Goal: Information Seeking & Learning: Learn about a topic

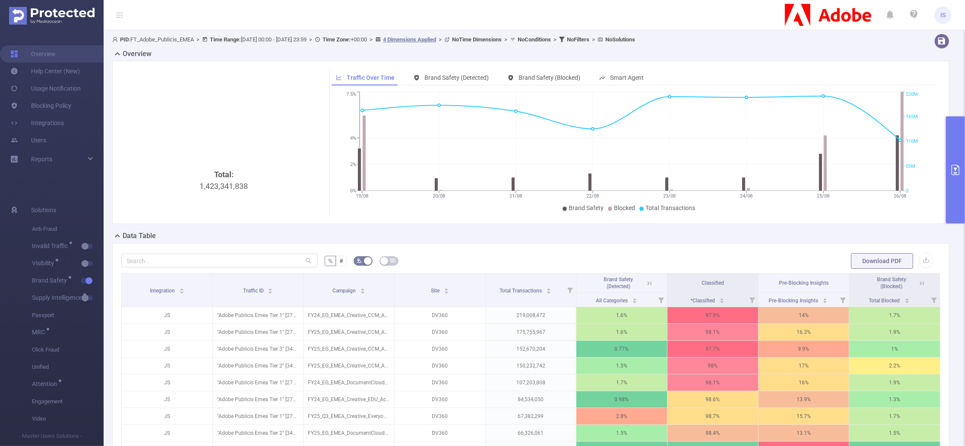
click at [956, 154] on button "primary" at bounding box center [955, 170] width 19 height 107
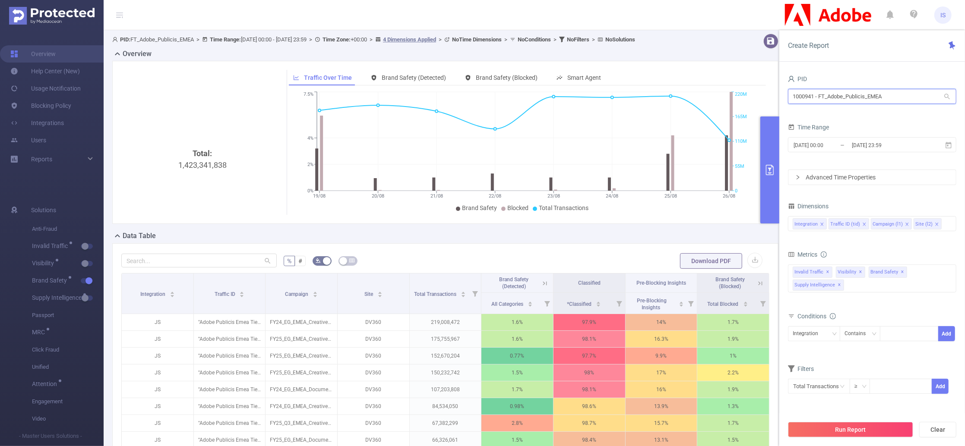
drag, startPoint x: 889, startPoint y: 90, endPoint x: 609, endPoint y: 61, distance: 280.8
click at [609, 61] on section "PID: FT_Adobe_Publicis_EMEA > Time Range: [DATE] 00:00 - [DATE] 23:59 > Time Zo…" at bounding box center [534, 307] width 861 height 555
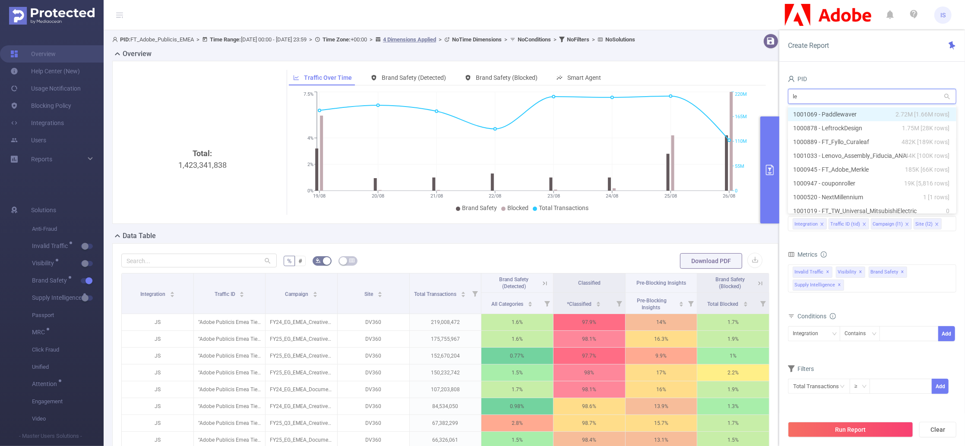
type input "len"
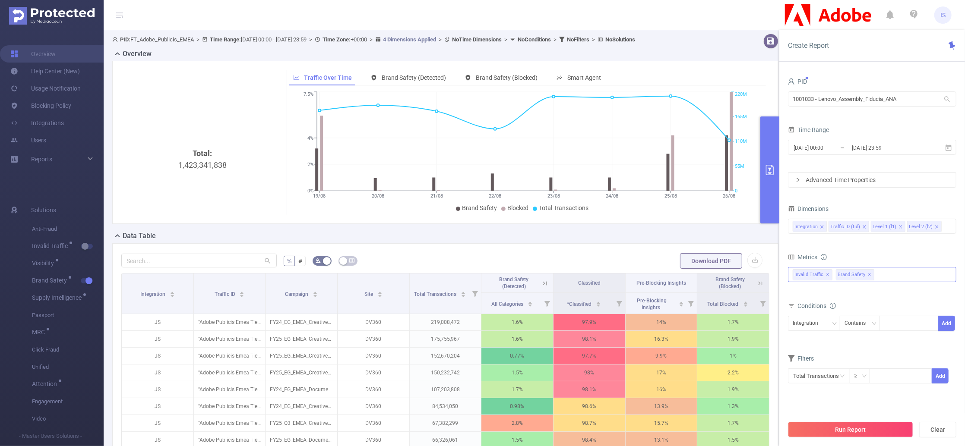
click at [886, 275] on div "Invalid Traffic ✕ Brand Safety ✕" at bounding box center [872, 274] width 168 height 15
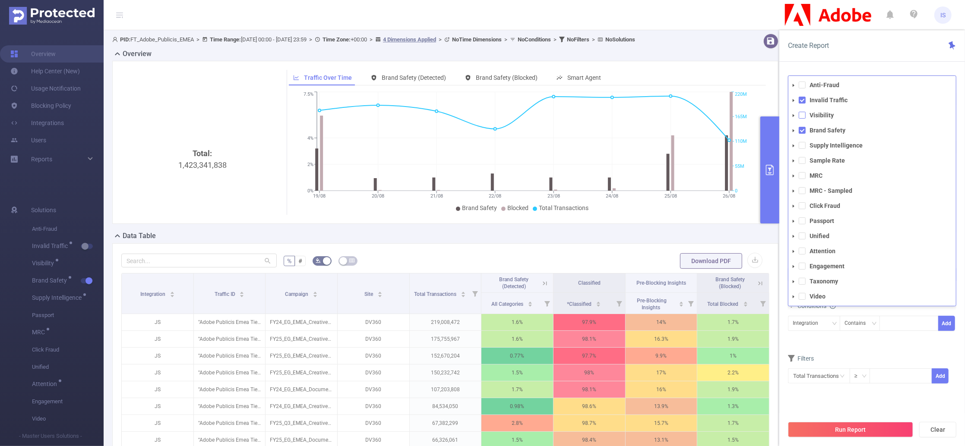
click at [802, 117] on span at bounding box center [802, 115] width 7 height 7
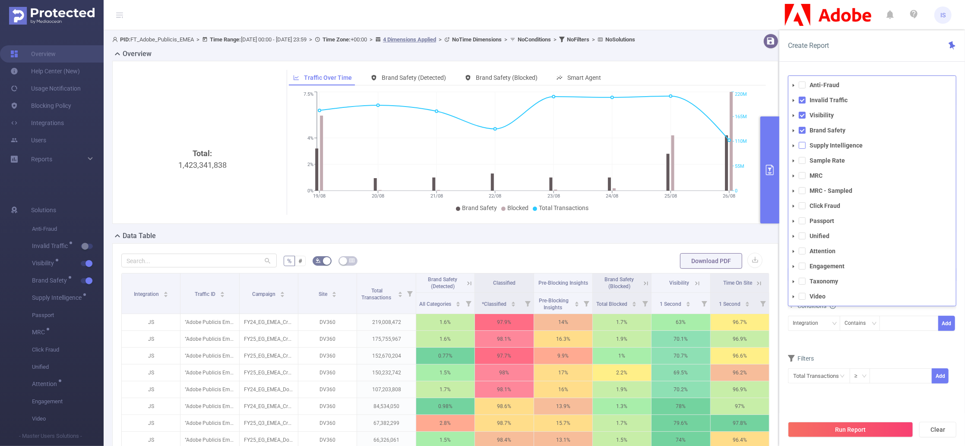
click at [802, 144] on span at bounding box center [802, 145] width 7 height 7
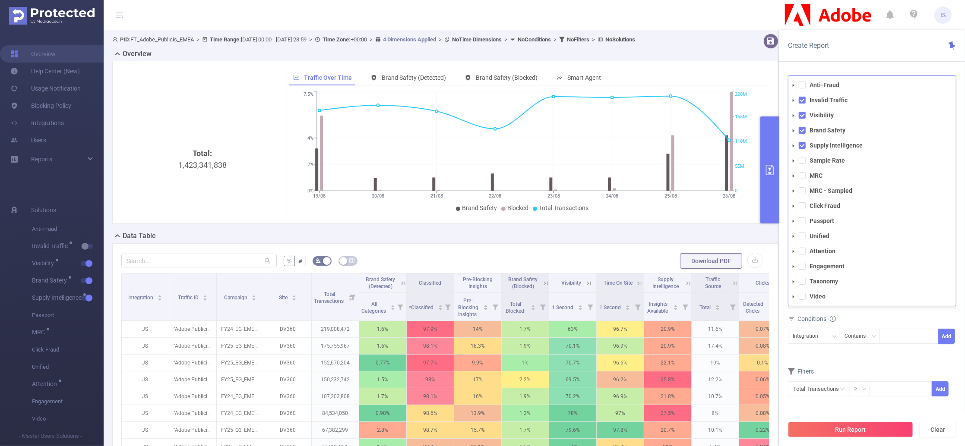
click at [868, 321] on div "Conditions" at bounding box center [872, 320] width 168 height 14
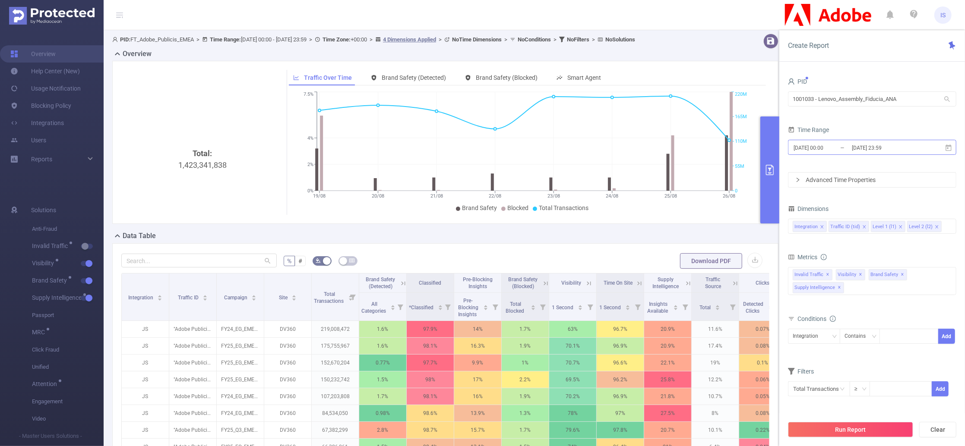
click at [864, 143] on input "[DATE] 23:59" at bounding box center [886, 148] width 70 height 12
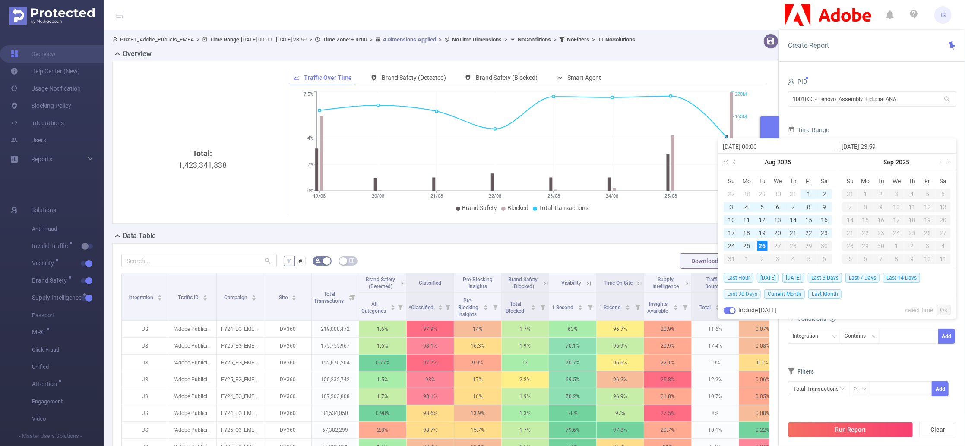
click at [748, 293] on span "Last 30 Days" at bounding box center [741, 294] width 37 height 9
type input "[DATE] 00:00"
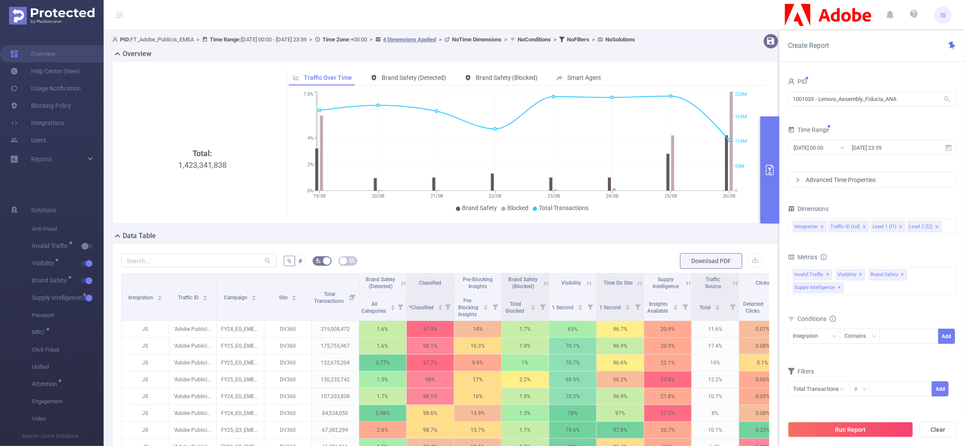
click at [858, 316] on div "Conditions" at bounding box center [872, 320] width 168 height 14
click at [850, 431] on button "Run Report" at bounding box center [850, 430] width 125 height 16
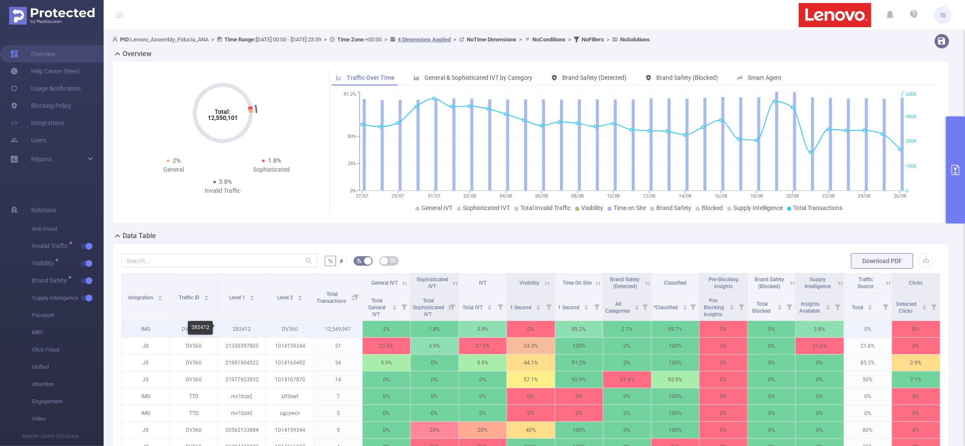
click at [244, 332] on p "282412" at bounding box center [242, 329] width 48 height 16
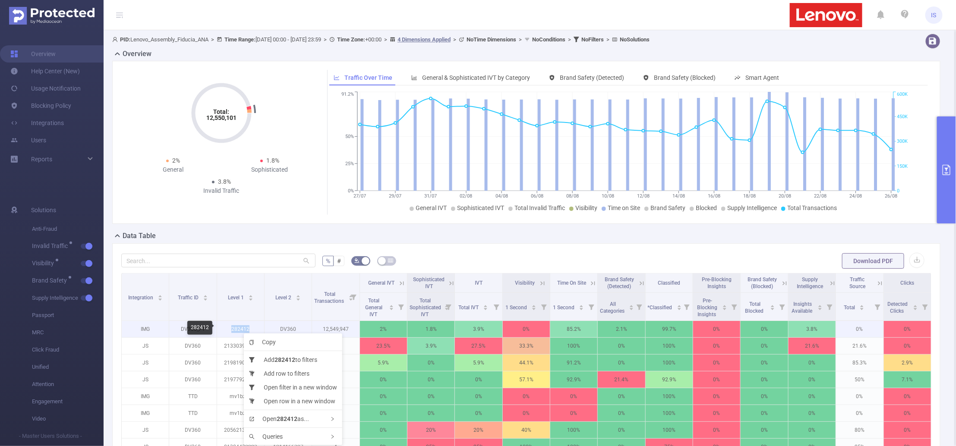
click at [235, 331] on p "282412" at bounding box center [240, 329] width 47 height 16
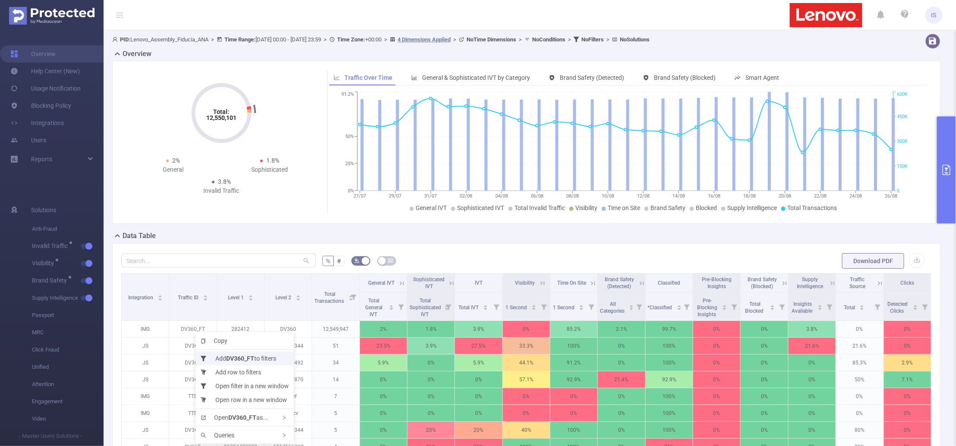
click at [234, 357] on b "DV360_FT" at bounding box center [240, 358] width 28 height 7
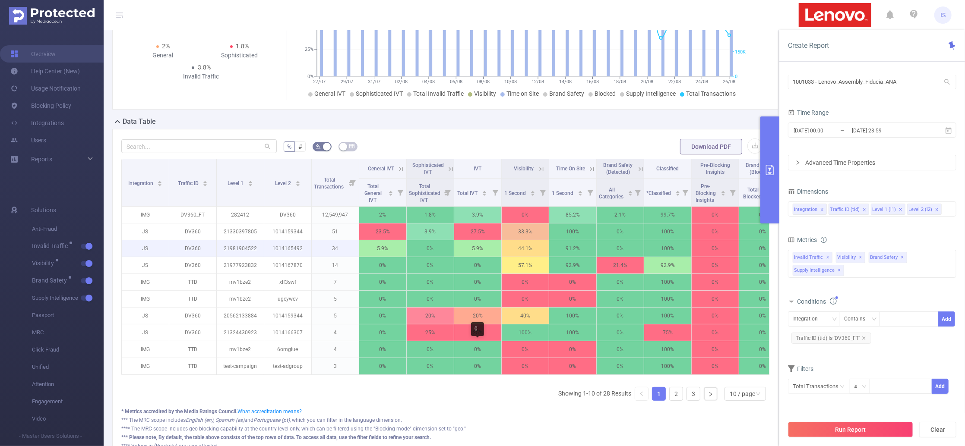
scroll to position [115, 0]
click at [670, 400] on link "2" at bounding box center [675, 393] width 13 height 13
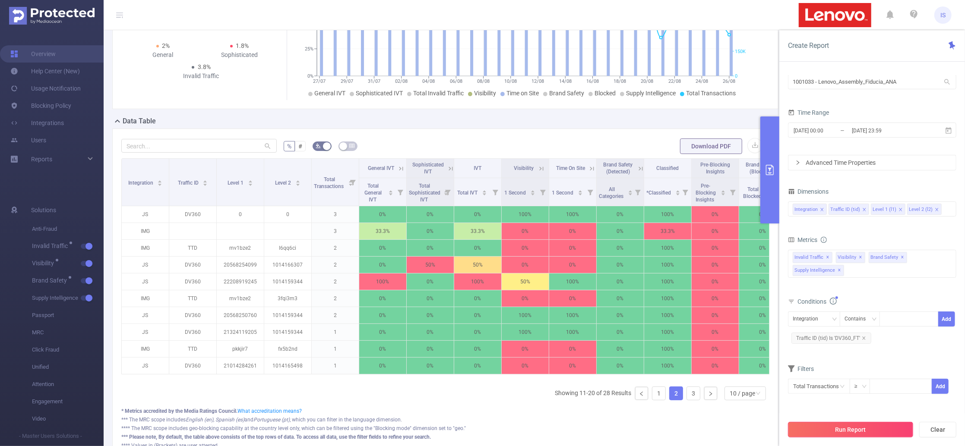
click at [854, 429] on button "Run Report" at bounding box center [850, 430] width 125 height 16
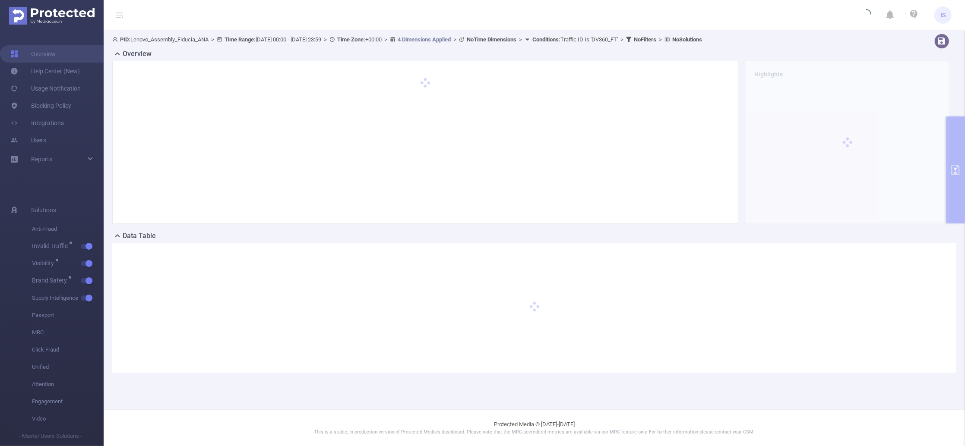
scroll to position [0, 0]
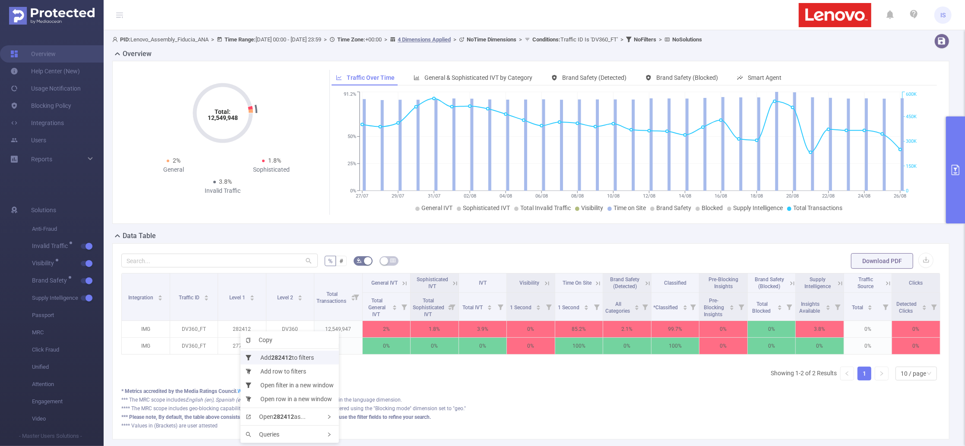
click at [266, 354] on li "Add 282412 to filters" at bounding box center [289, 358] width 98 height 14
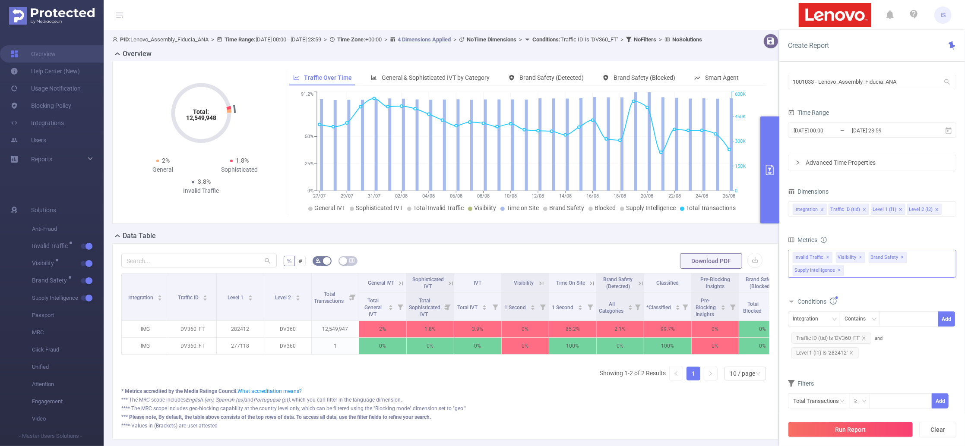
click at [884, 271] on div "Invalid Traffic ✕ Anti-Fraud Invalid Traffic Visibility Brand Safety Supply Int…" at bounding box center [872, 264] width 168 height 28
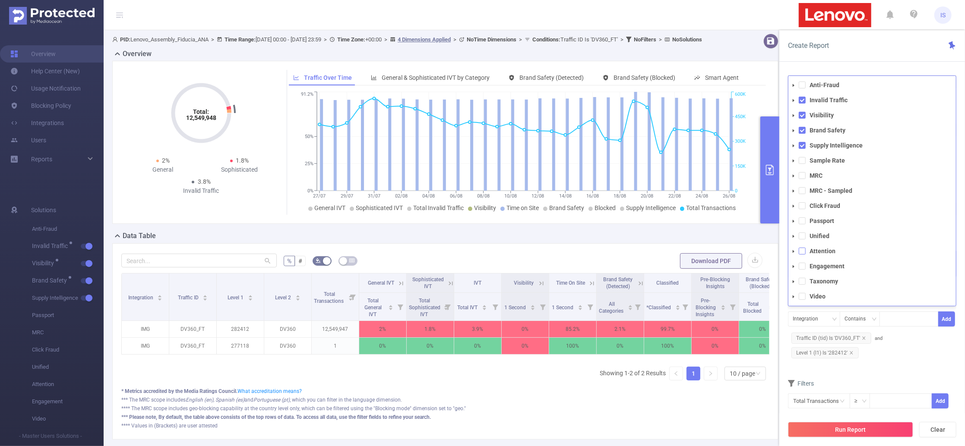
click at [800, 254] on span at bounding box center [802, 251] width 7 height 7
click at [831, 426] on button "Run Report" at bounding box center [850, 430] width 125 height 16
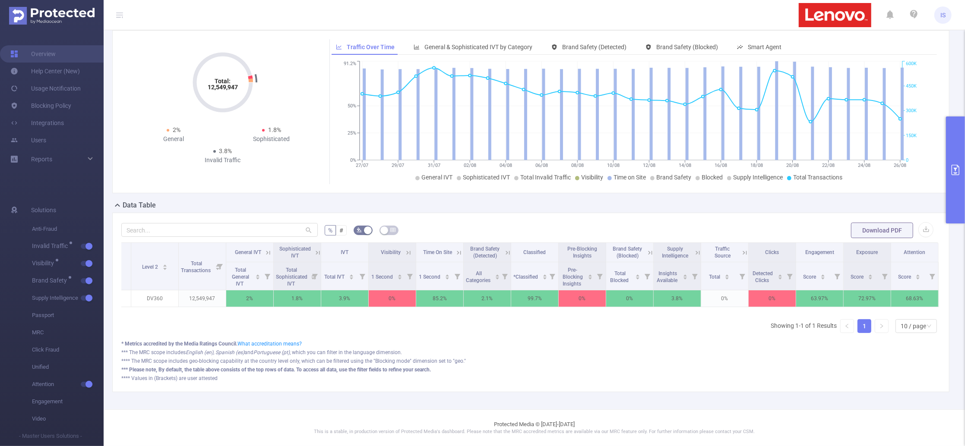
scroll to position [0, 142]
click at [960, 199] on button "primary" at bounding box center [955, 170] width 19 height 107
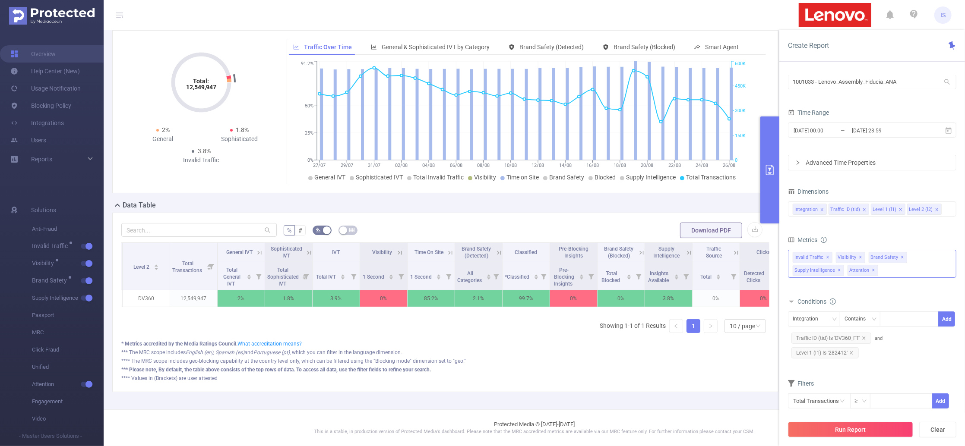
click at [901, 273] on div "Invalid Traffic ✕ Anti-Fraud Invalid Traffic Visibility Brand Safety Supply Int…" at bounding box center [872, 264] width 168 height 28
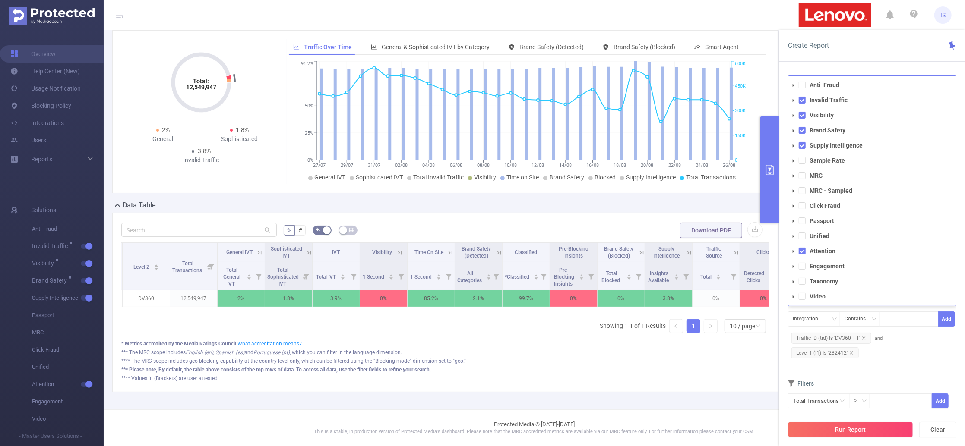
click at [742, 375] on div "**** The MRC scope includes geo-blocking capability at the country level only, …" at bounding box center [445, 379] width 648 height 8
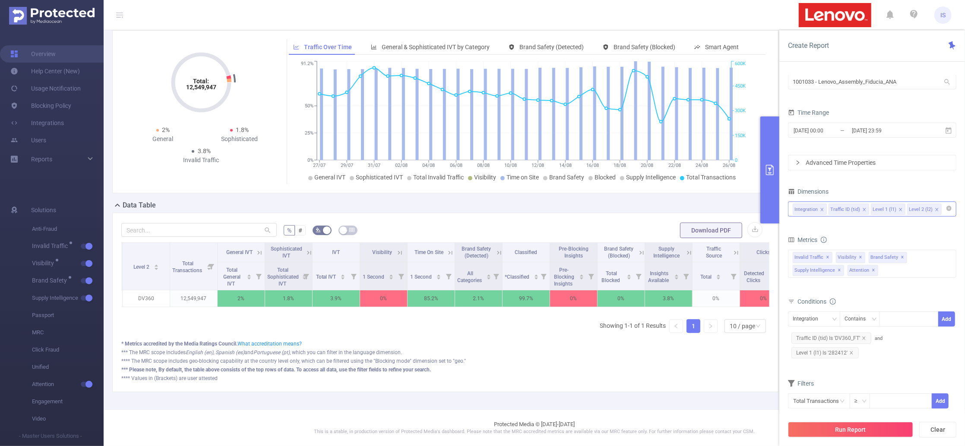
click at [943, 211] on input at bounding box center [945, 209] width 4 height 11
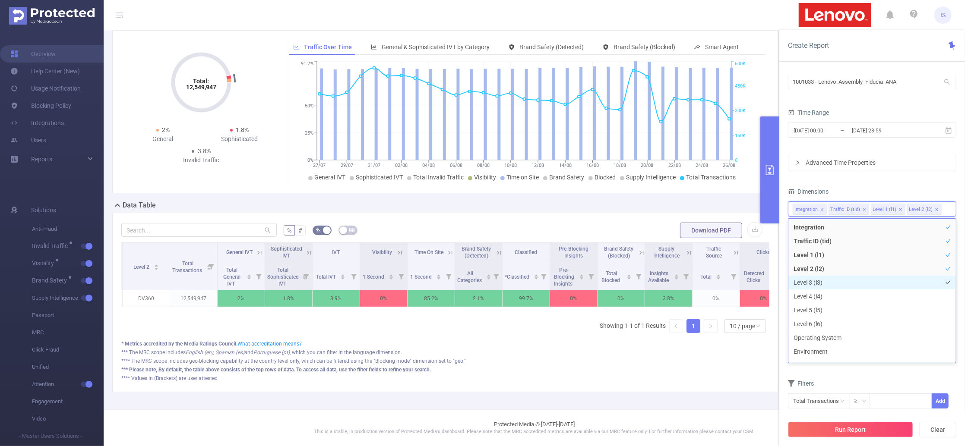
click at [814, 278] on li "Level 3 (l3)" at bounding box center [871, 283] width 167 height 14
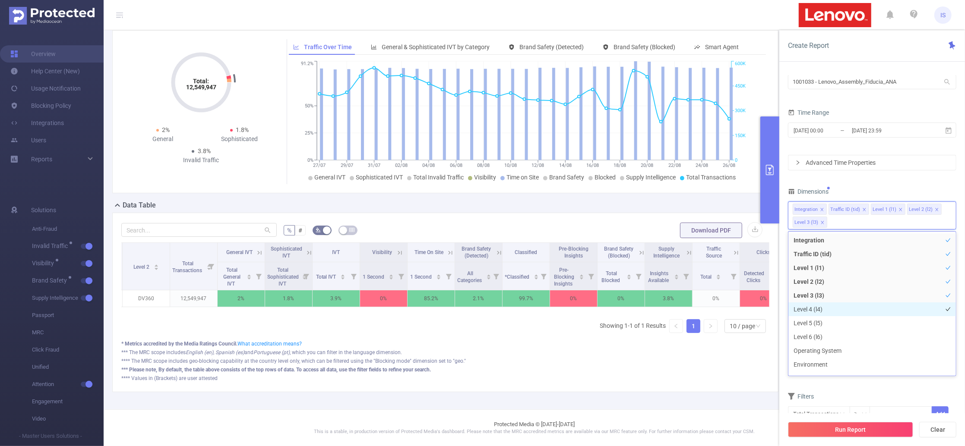
click at [820, 304] on li "Level 4 (l4)" at bounding box center [871, 310] width 167 height 14
click at [880, 435] on button "Run Report" at bounding box center [850, 430] width 125 height 16
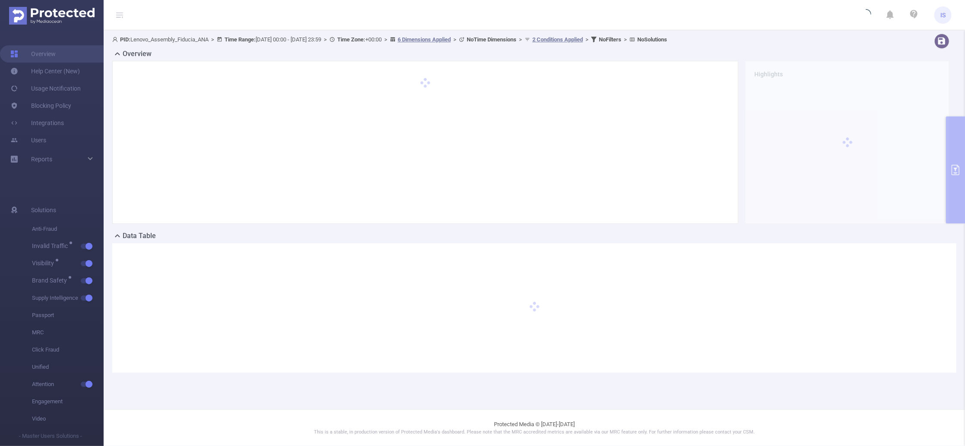
scroll to position [0, 0]
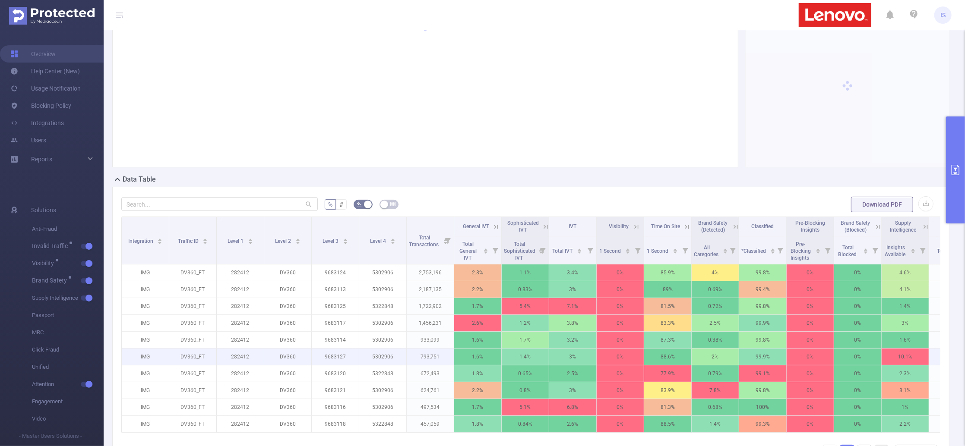
scroll to position [115, 0]
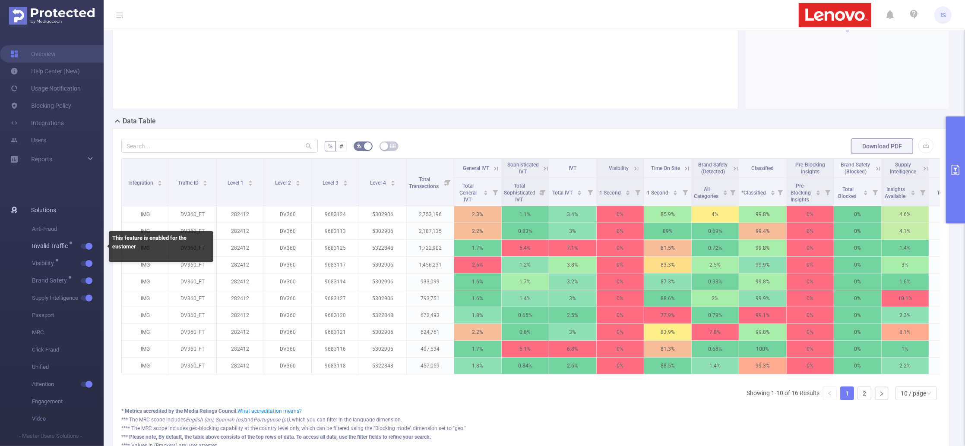
click at [90, 246] on button "button" at bounding box center [87, 246] width 12 height 5
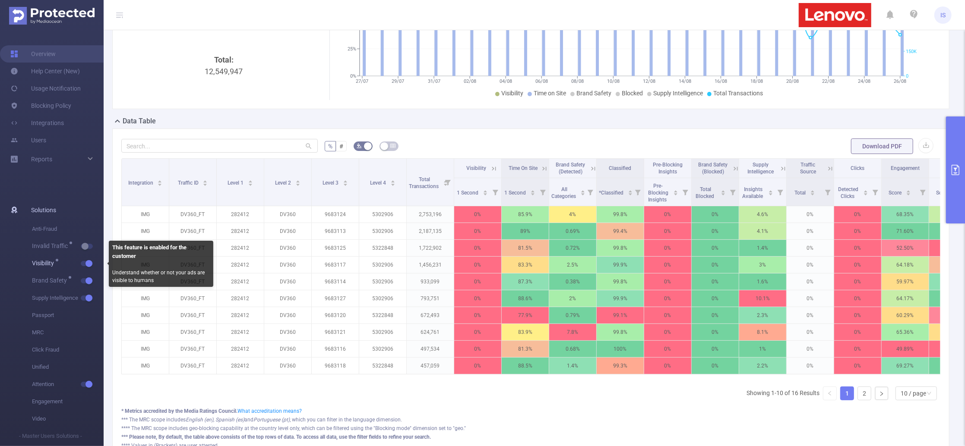
click at [89, 265] on button "button" at bounding box center [87, 263] width 12 height 5
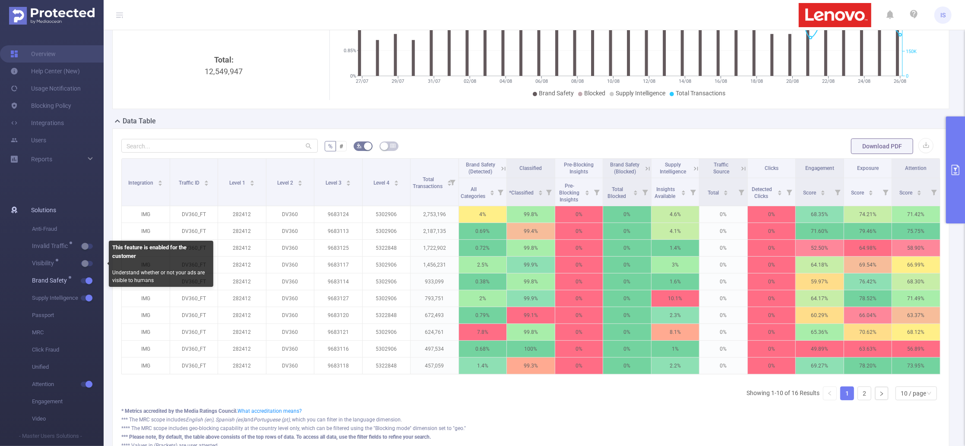
click at [85, 278] on button "button" at bounding box center [87, 280] width 12 height 5
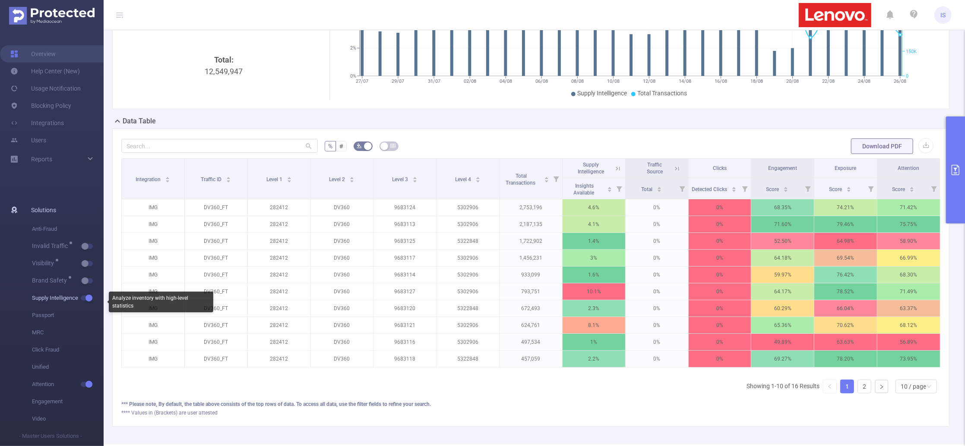
click at [88, 303] on span "Supply Intelligence" at bounding box center [68, 298] width 72 height 17
click at [88, 297] on button "button" at bounding box center [87, 298] width 12 height 5
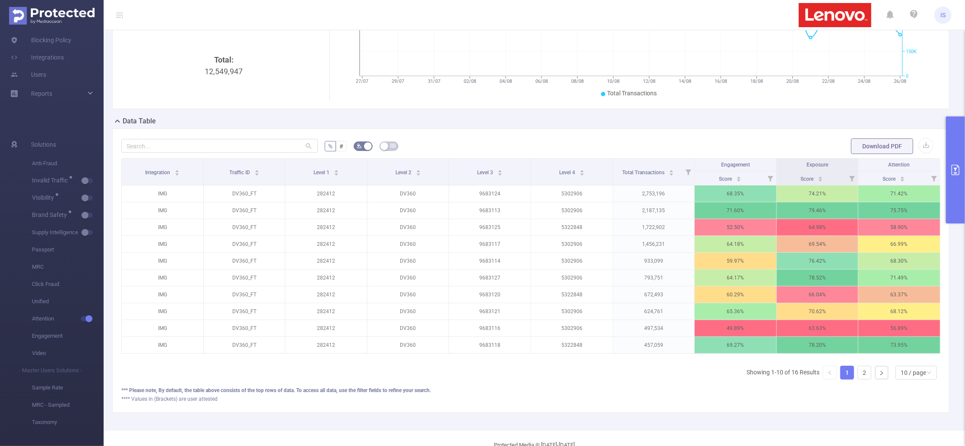
click at [953, 193] on button "primary" at bounding box center [955, 170] width 19 height 107
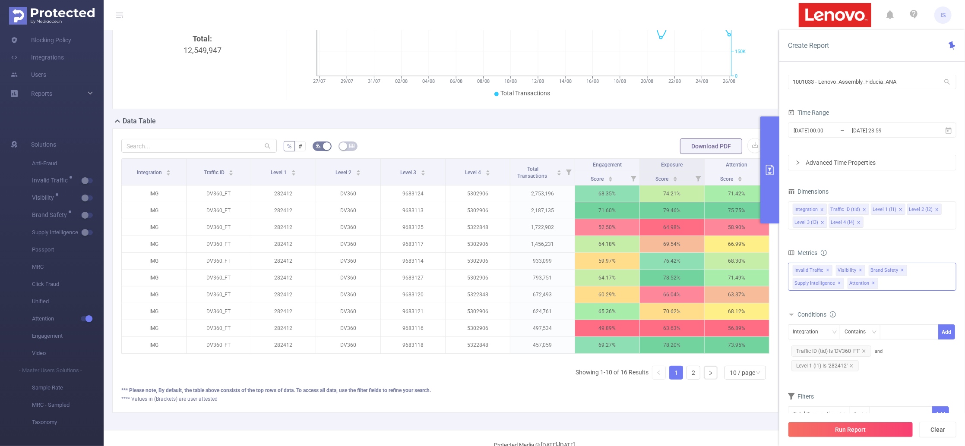
click at [891, 278] on div "Invalid Traffic ✕ Anti-Fraud Invalid Traffic Visibility Brand Safety Supply Int…" at bounding box center [872, 277] width 168 height 28
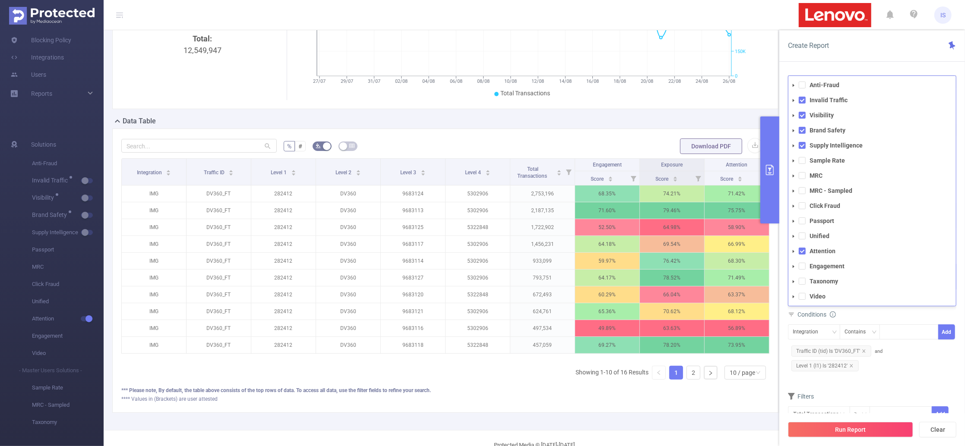
click at [798, 295] on span at bounding box center [793, 297] width 10 height 10
click at [803, 295] on span at bounding box center [802, 296] width 7 height 7
click at [905, 383] on form "Dimensions Integration Traffic ID (tid) Level 1 (l1) Level 2 (l2) Level 3 (l3) …" at bounding box center [872, 309] width 168 height 247
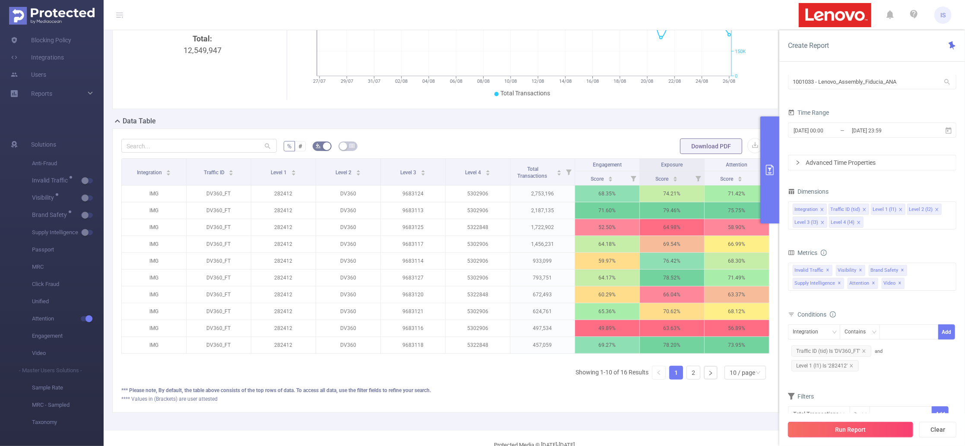
click at [863, 428] on button "Run Report" at bounding box center [850, 430] width 125 height 16
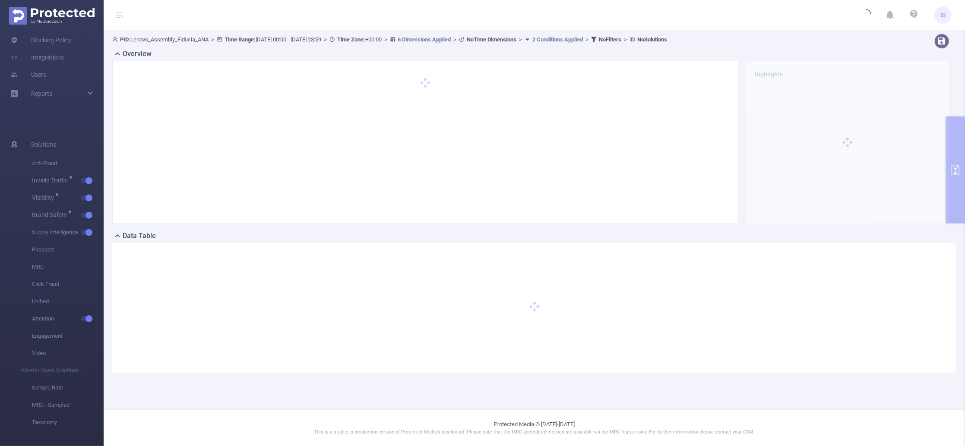
scroll to position [0, 0]
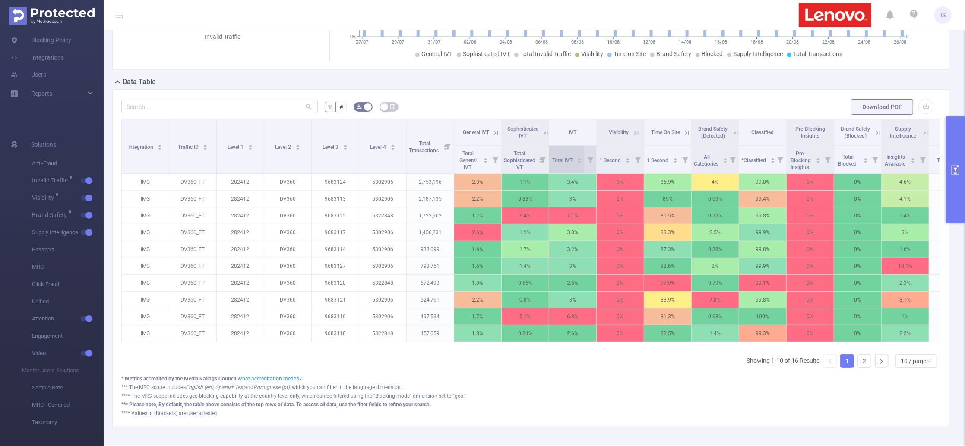
scroll to position [173, 0]
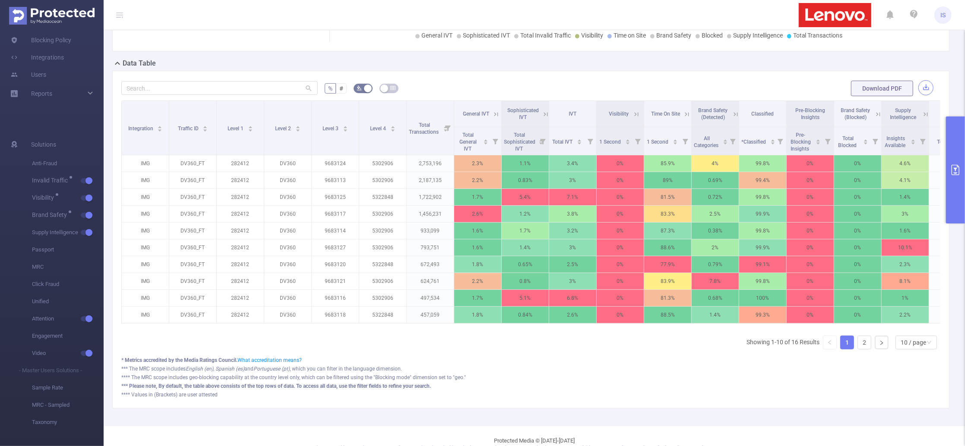
click at [918, 86] on button "button" at bounding box center [925, 87] width 15 height 15
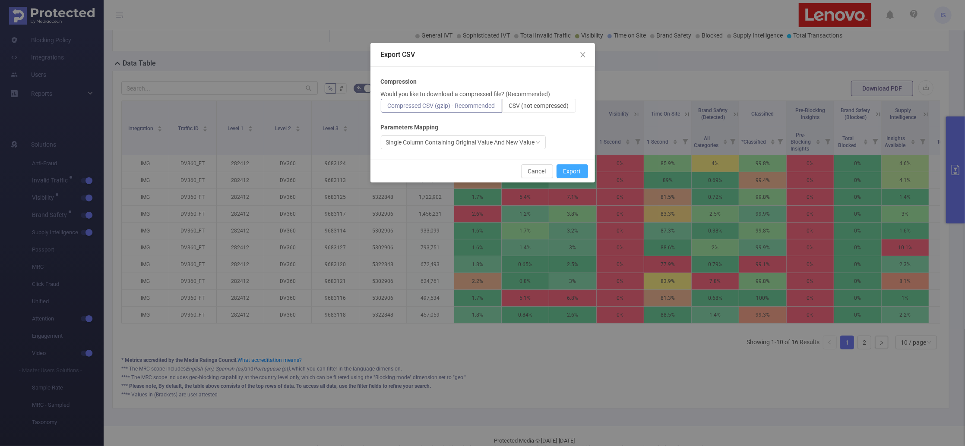
click at [584, 172] on button "Export" at bounding box center [572, 171] width 32 height 14
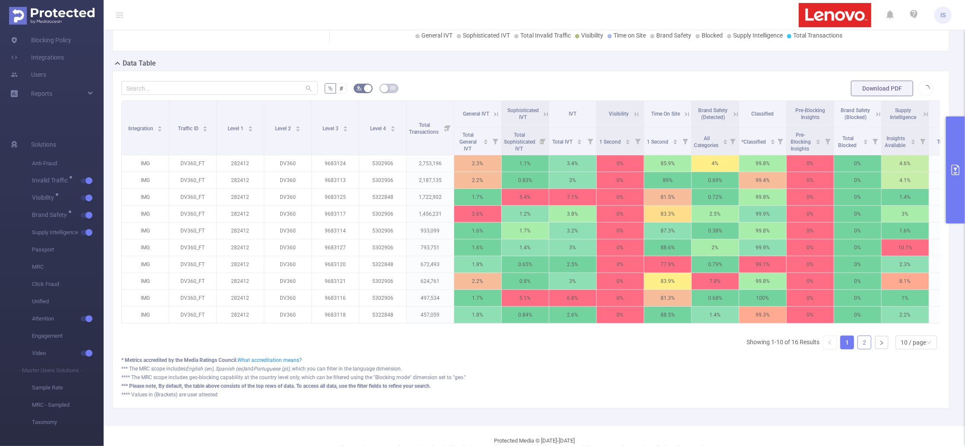
click at [858, 349] on link "2" at bounding box center [864, 342] width 13 height 13
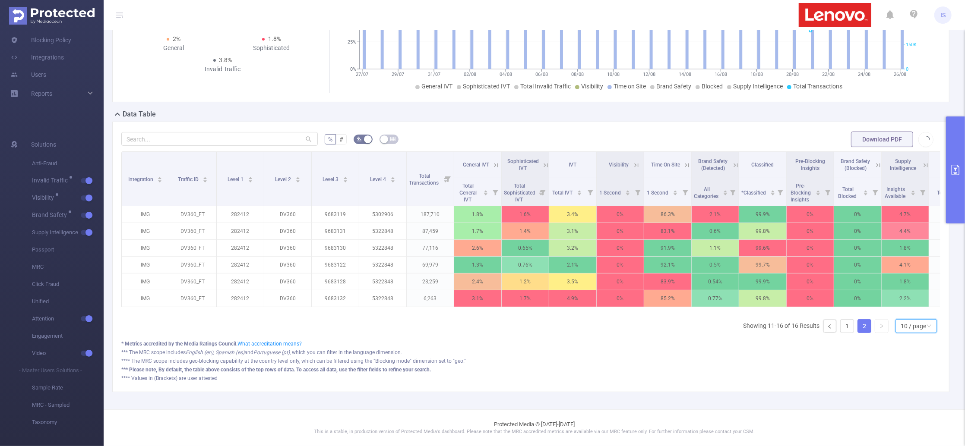
click at [915, 327] on div "10 / page" at bounding box center [912, 326] width 25 height 13
click at [900, 271] on li "20 / page" at bounding box center [907, 278] width 42 height 14
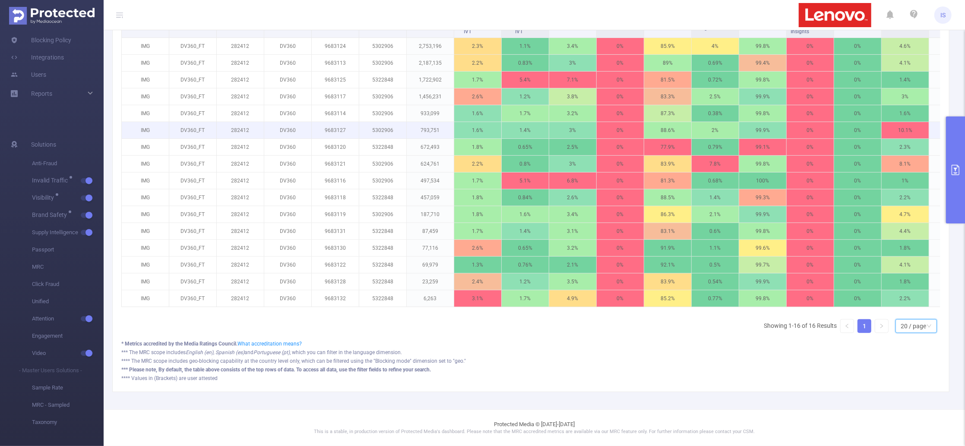
scroll to position [242, 0]
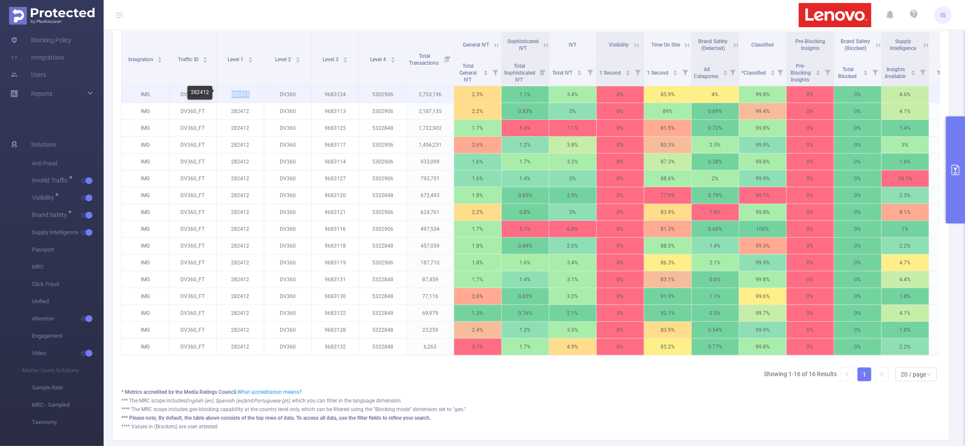
drag, startPoint x: 252, startPoint y: 95, endPoint x: 229, endPoint y: 96, distance: 22.9
click at [229, 96] on p "282412" at bounding box center [240, 94] width 47 height 16
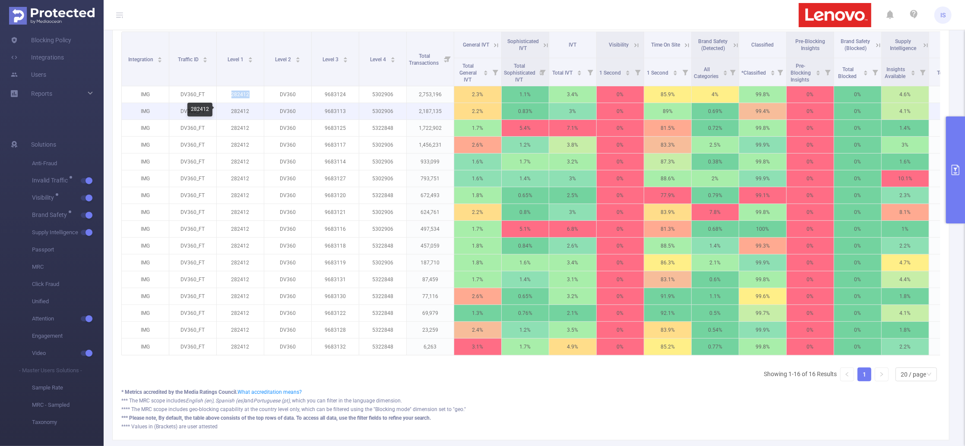
copy p "282412"
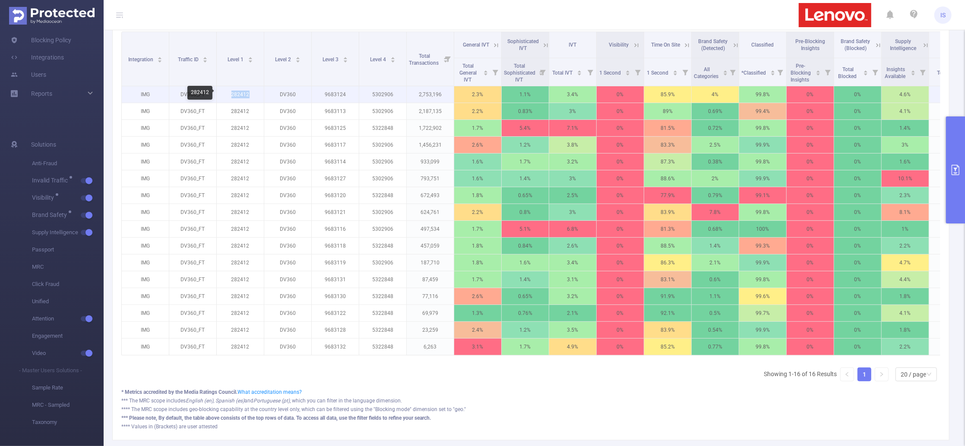
click at [237, 92] on p "282412" at bounding box center [240, 94] width 47 height 16
click at [244, 90] on p "282412" at bounding box center [240, 94] width 47 height 16
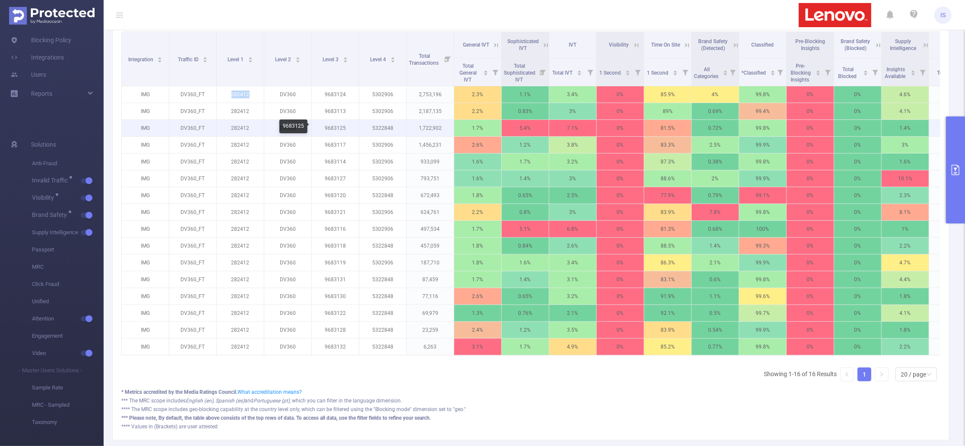
scroll to position [127, 0]
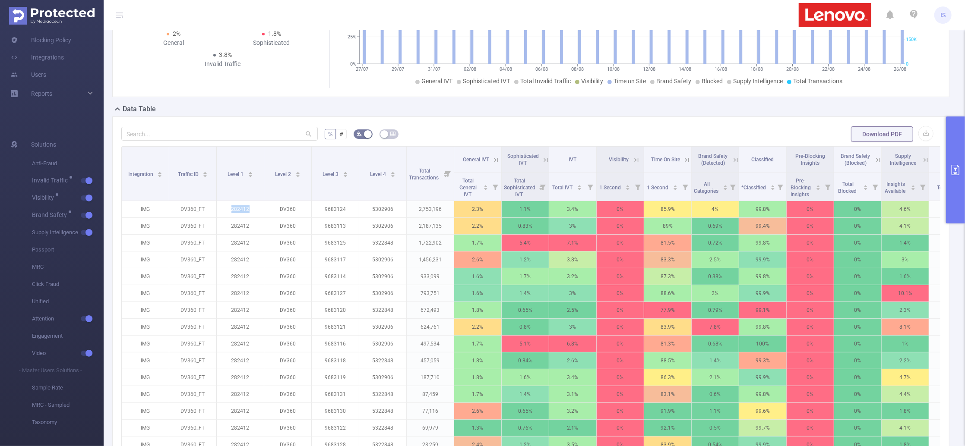
click at [959, 203] on button "primary" at bounding box center [955, 170] width 19 height 107
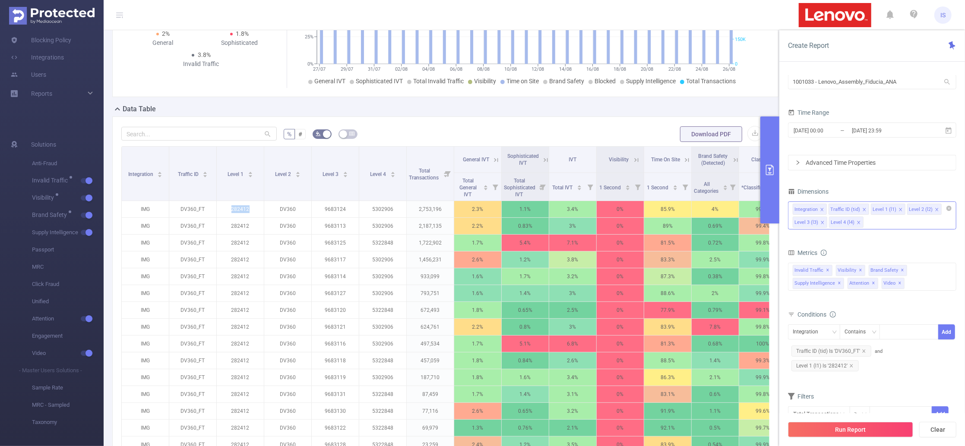
click at [869, 224] on div "Integration Traffic ID (tid) Level 1 (l1) Level 2 (l2) Level 3 (l3) Level 4 (l4)" at bounding box center [872, 216] width 168 height 28
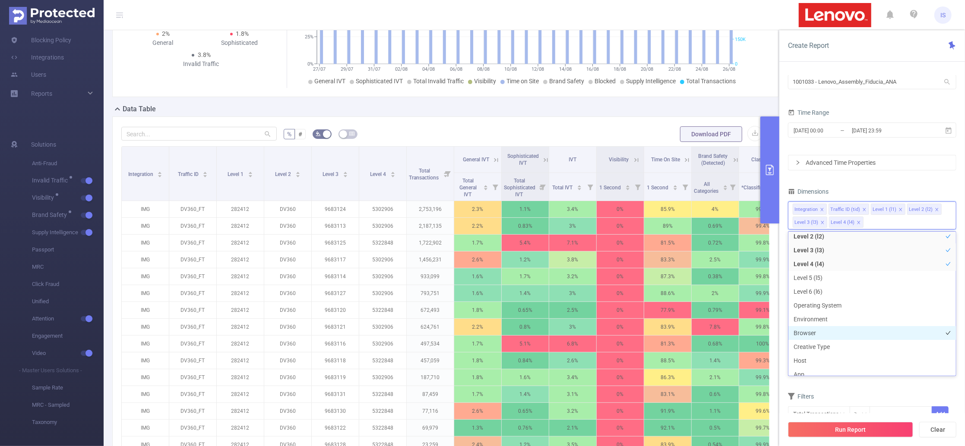
scroll to position [0, 0]
click at [844, 180] on div "PID 1001033 - Lenovo_Assembly_Fiducia_ANA 1001033 - Lenovo_Assembly_Fiducia_ANA…" at bounding box center [872, 245] width 168 height 375
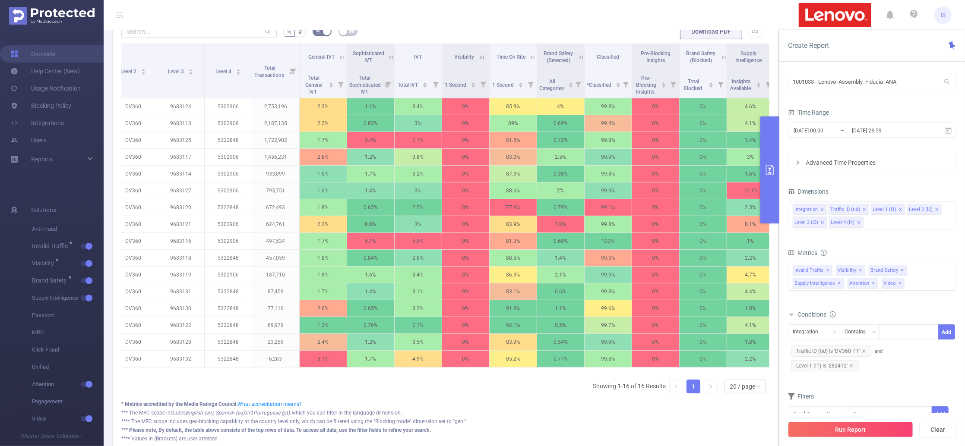
scroll to position [0, 175]
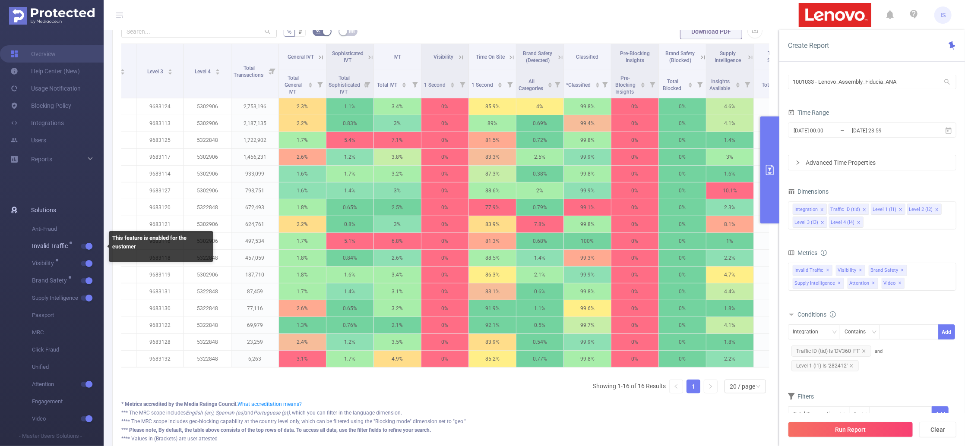
click at [91, 248] on button "button" at bounding box center [87, 246] width 12 height 5
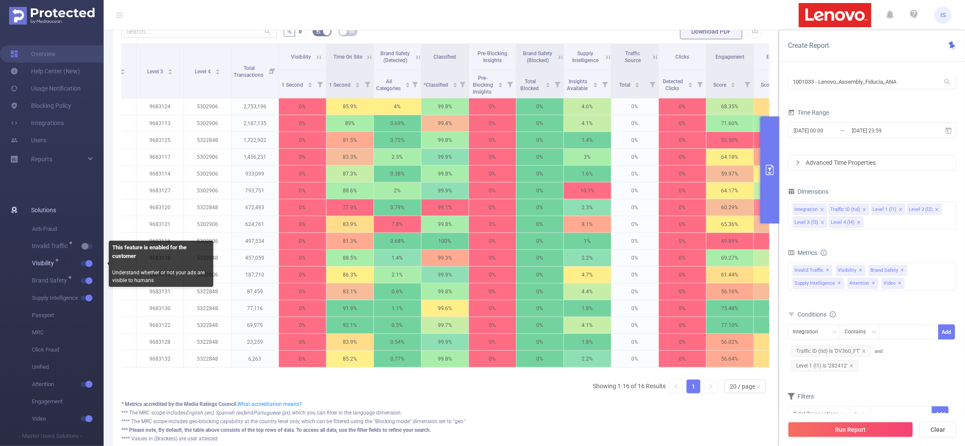
click at [87, 266] on button "button" at bounding box center [87, 263] width 12 height 5
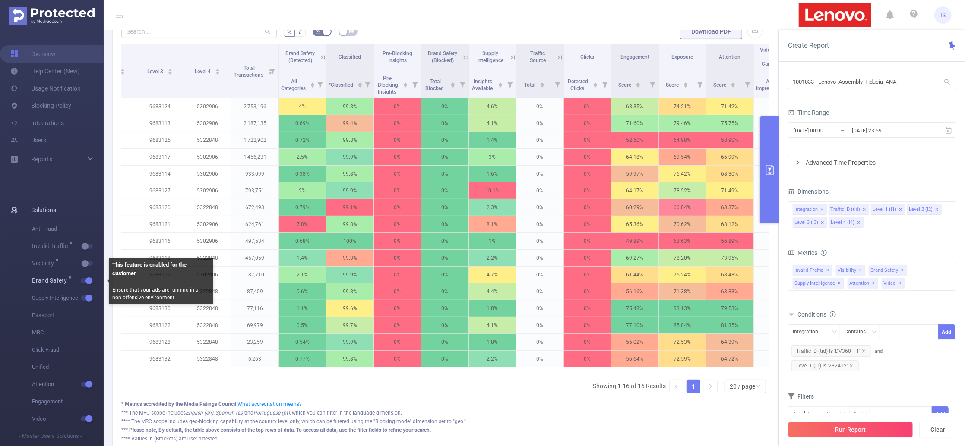
click at [88, 284] on button "button" at bounding box center [87, 280] width 12 height 5
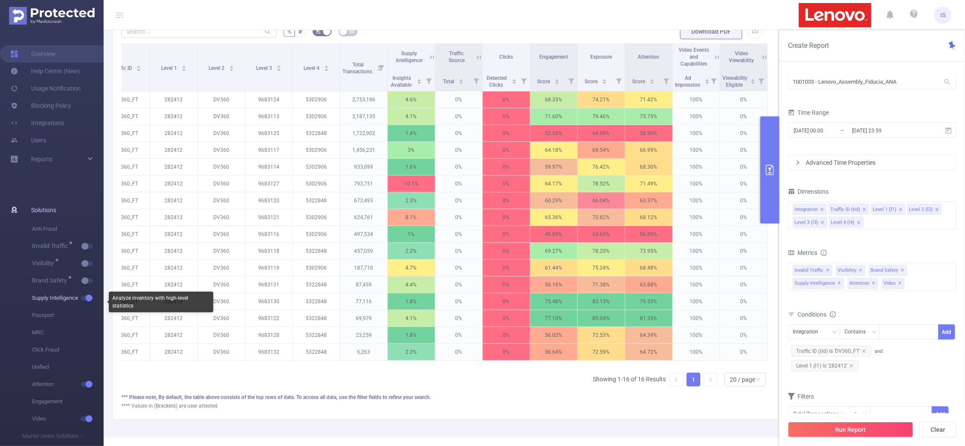
click at [85, 299] on button "button" at bounding box center [87, 298] width 12 height 5
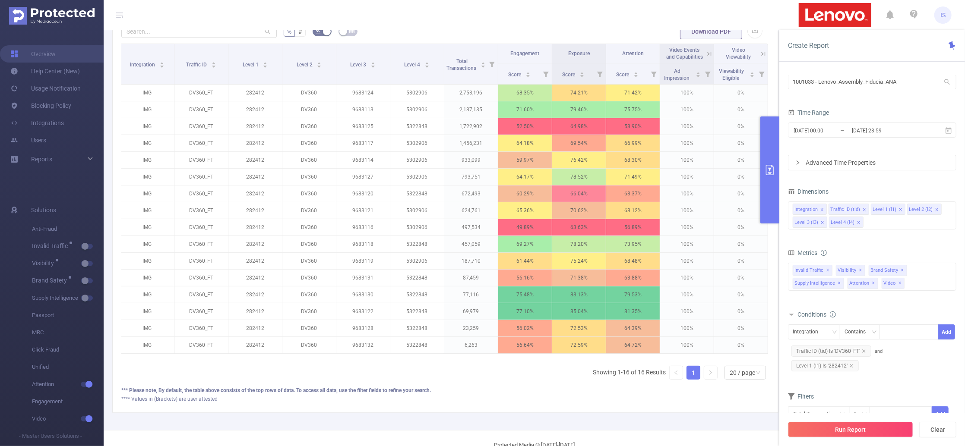
click at [705, 58] on icon at bounding box center [709, 54] width 8 height 8
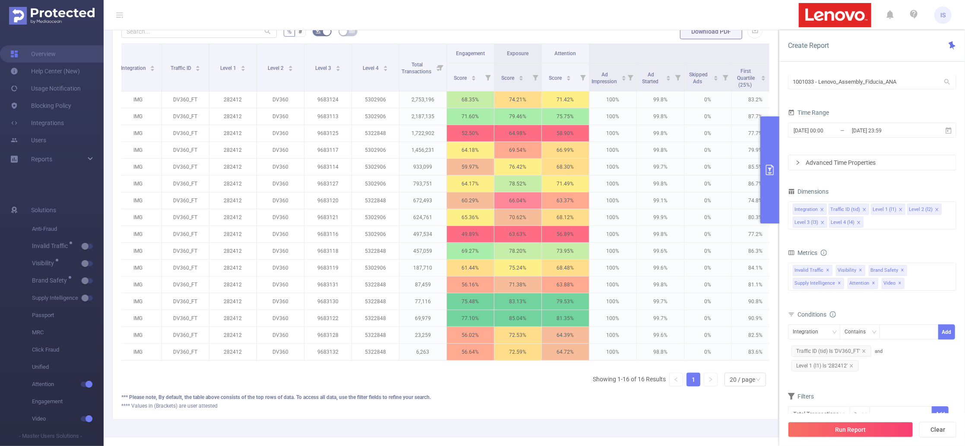
scroll to position [0, 0]
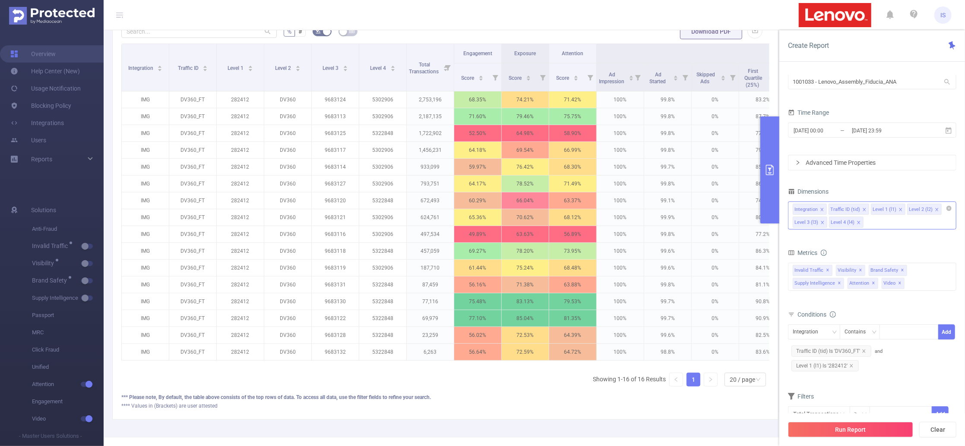
click at [884, 218] on div "Integration Traffic ID (tid) Level 1 (l1) Level 2 (l2) Level 3 (l3) Level 4 (l4)" at bounding box center [872, 216] width 168 height 28
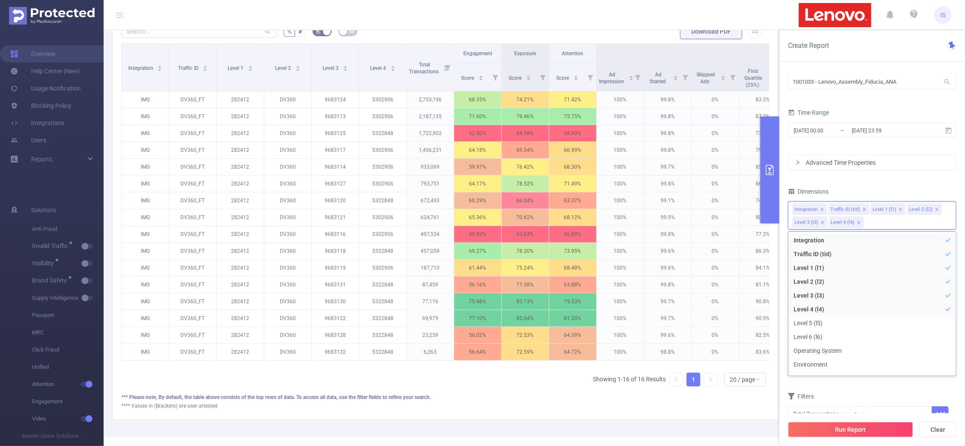
click at [874, 177] on div "PID 1001033 - Lenovo_Assembly_Fiducia_ANA 1001033 - Lenovo_Assembly_Fiducia_ANA…" at bounding box center [872, 245] width 168 height 375
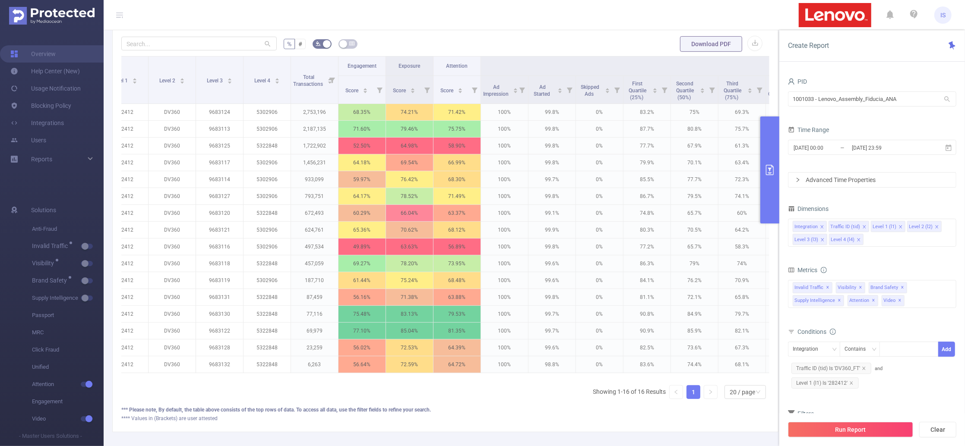
scroll to position [0, 123]
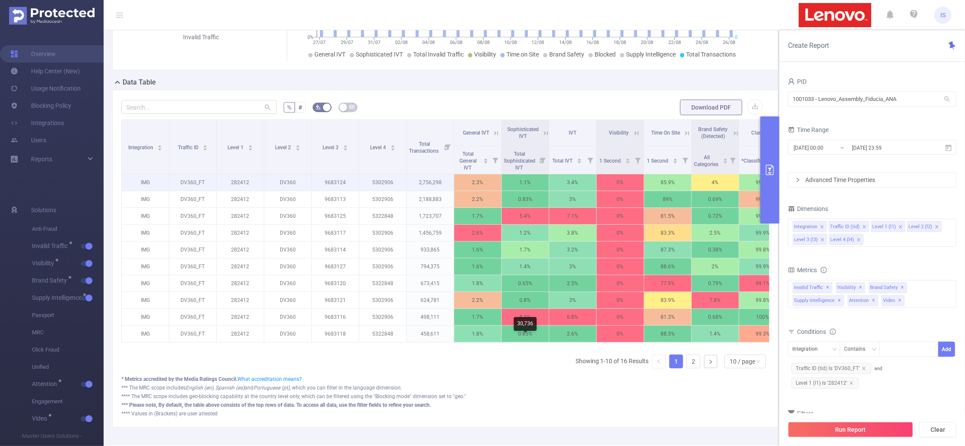
scroll to position [206, 0]
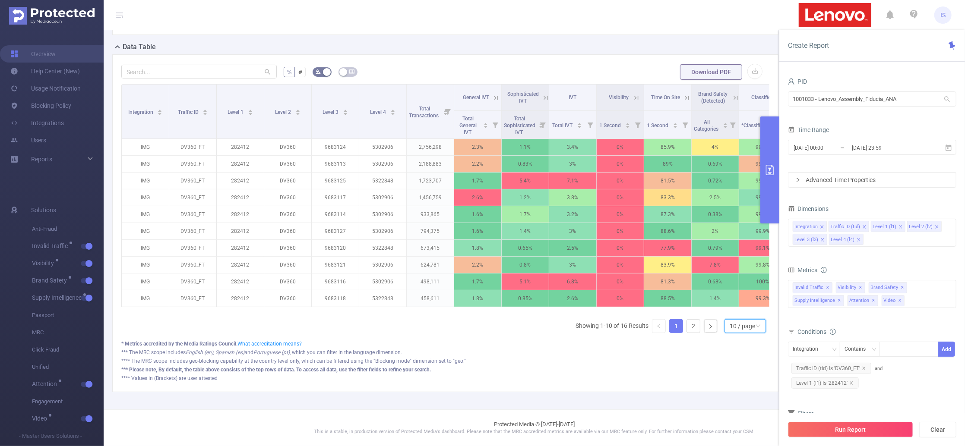
click at [738, 325] on div "10 / page" at bounding box center [741, 326] width 25 height 13
click at [732, 272] on li "20 / page" at bounding box center [736, 279] width 42 height 14
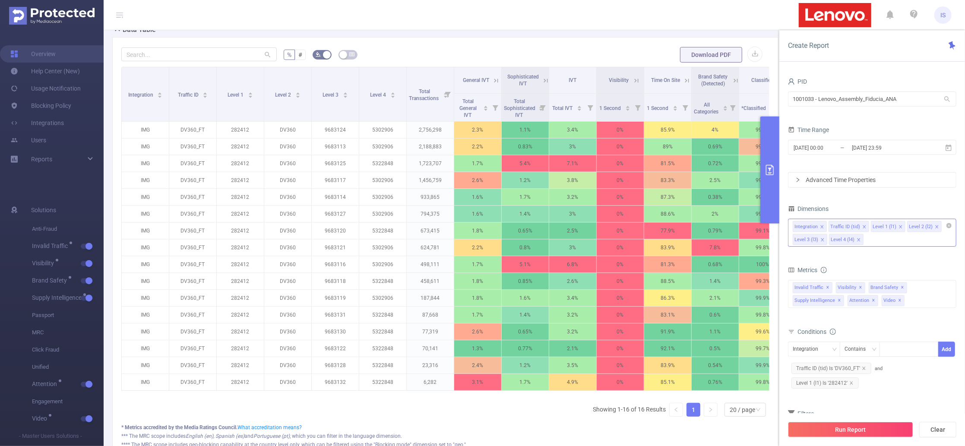
click at [875, 245] on div "Integration Traffic ID (tid) Level 1 (l1) Level 2 (l2) Level 3 (l3) Level 4 (l4)" at bounding box center [872, 233] width 168 height 28
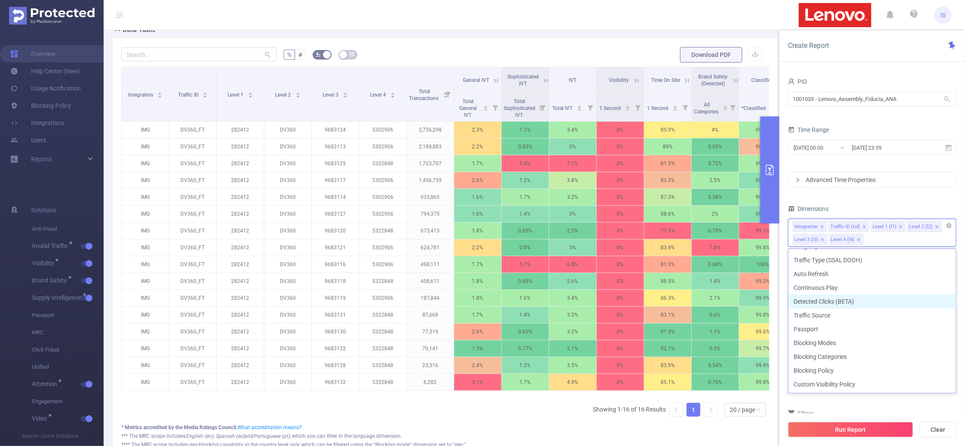
scroll to position [209, 0]
click at [857, 195] on div "PID 1001033 - Lenovo_Assembly_Fiducia_ANA 1001033 - Lenovo_Assembly_Fiducia_ANA…" at bounding box center [872, 263] width 168 height 375
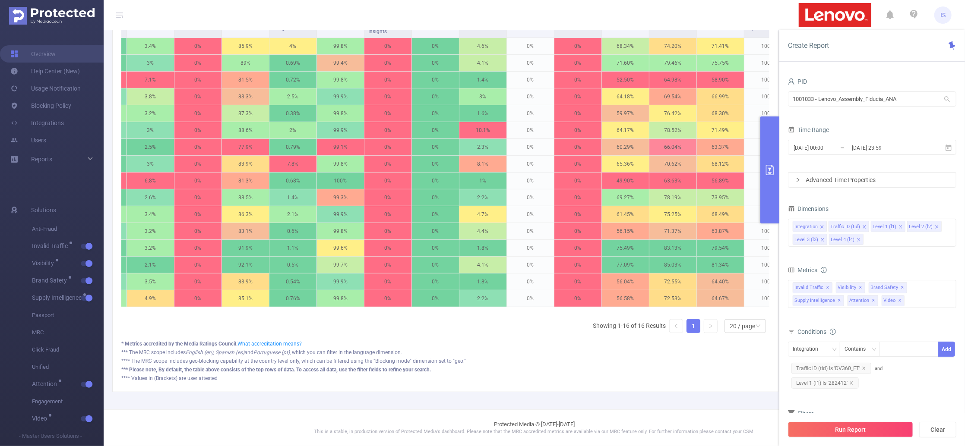
scroll to position [0, 468]
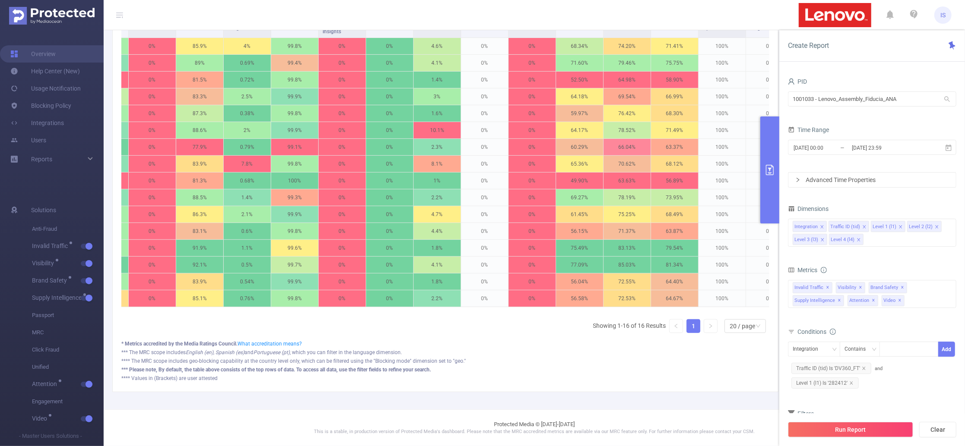
click at [707, 299] on div "Integration Traffic ID Level 1 Level 2 Level 3 Level 4 Total Transactions Gener…" at bounding box center [445, 147] width 648 height 329
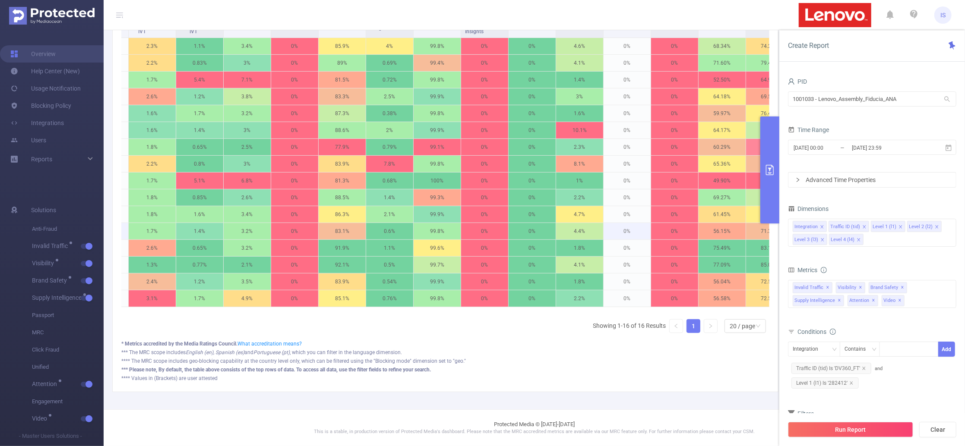
scroll to position [193, 0]
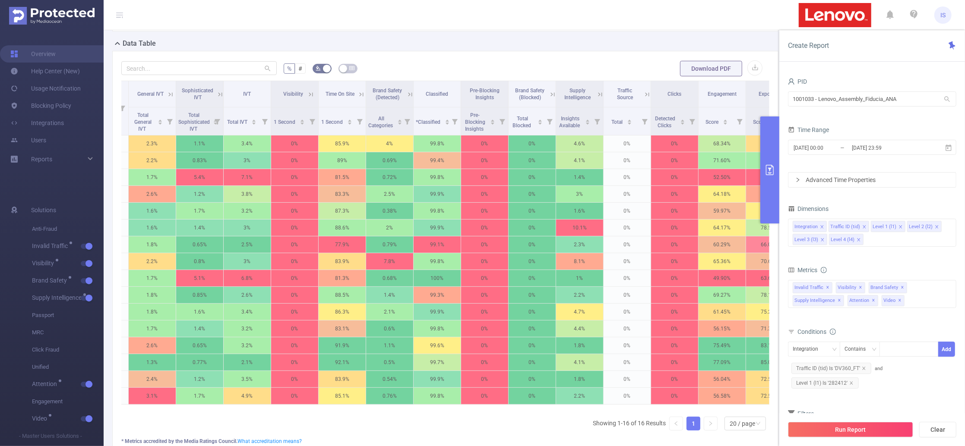
click at [602, 98] on icon at bounding box center [600, 95] width 8 height 8
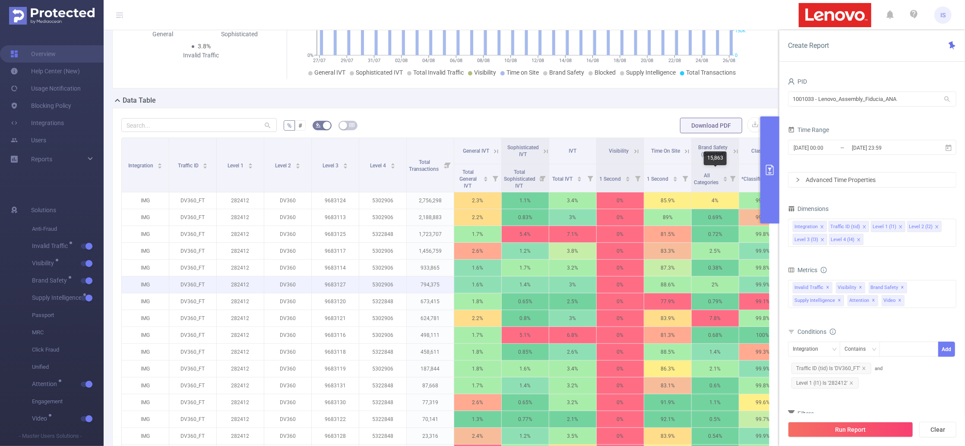
scroll to position [135, 0]
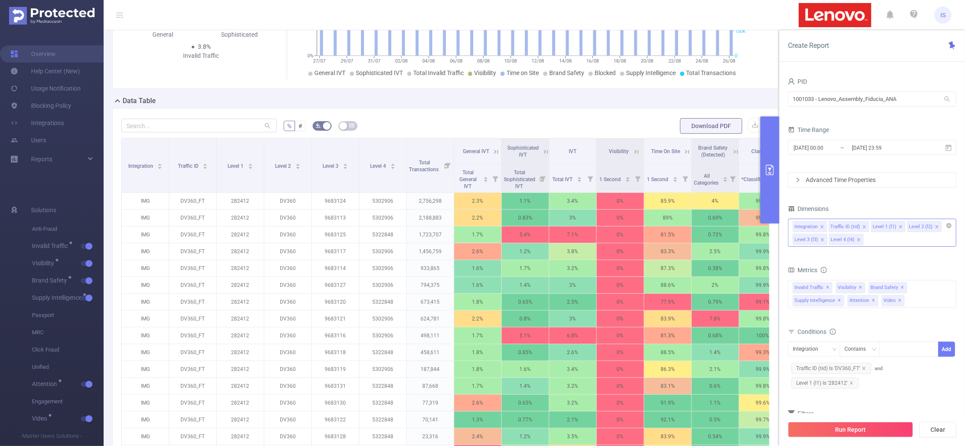
click at [859, 239] on icon "icon: close" at bounding box center [858, 240] width 4 height 4
click at [835, 240] on div "Integration Traffic ID (tid) Level 1 (l1) Level 2 (l2) Level 3 (l3)" at bounding box center [872, 233] width 168 height 28
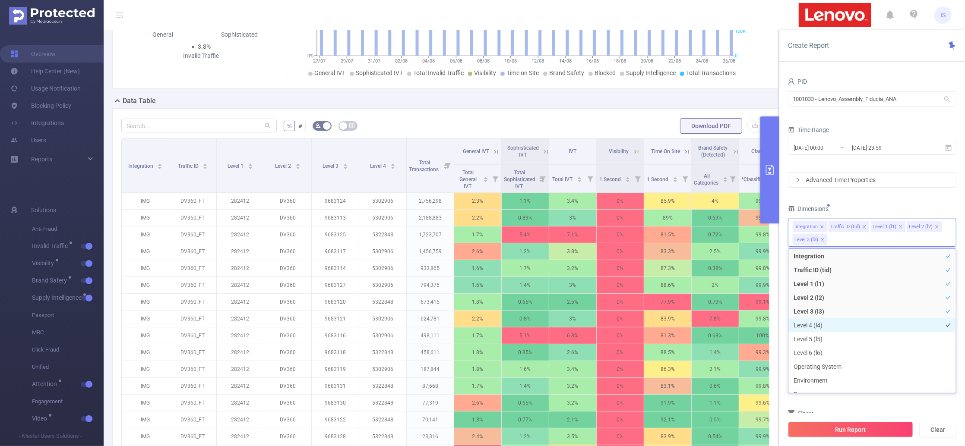
click at [823, 323] on li "Level 4 (l4)" at bounding box center [871, 326] width 167 height 14
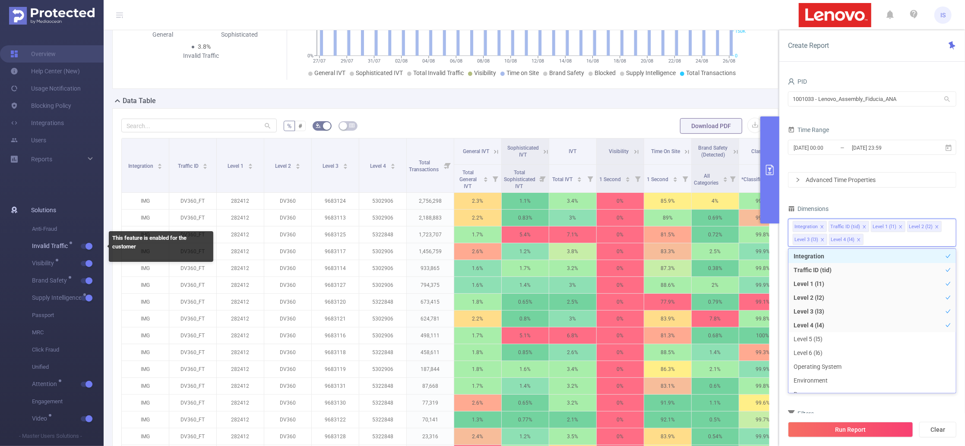
click at [86, 245] on button "button" at bounding box center [87, 246] width 12 height 5
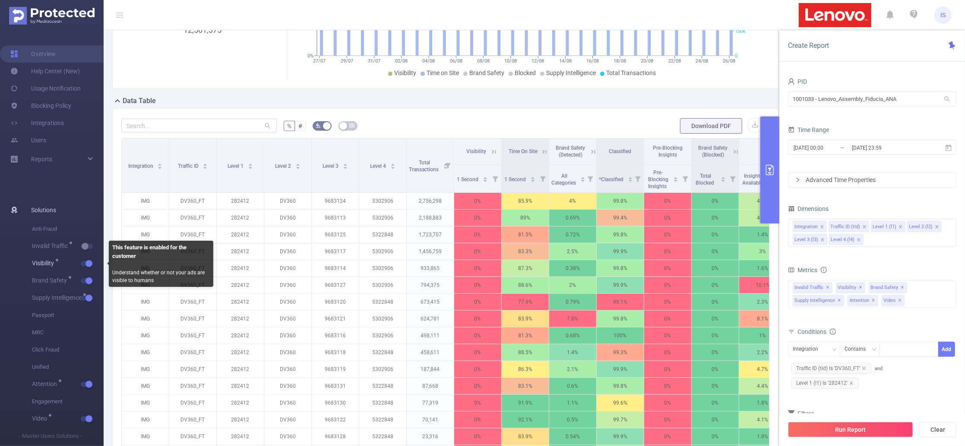
click at [91, 265] on button "button" at bounding box center [87, 263] width 12 height 5
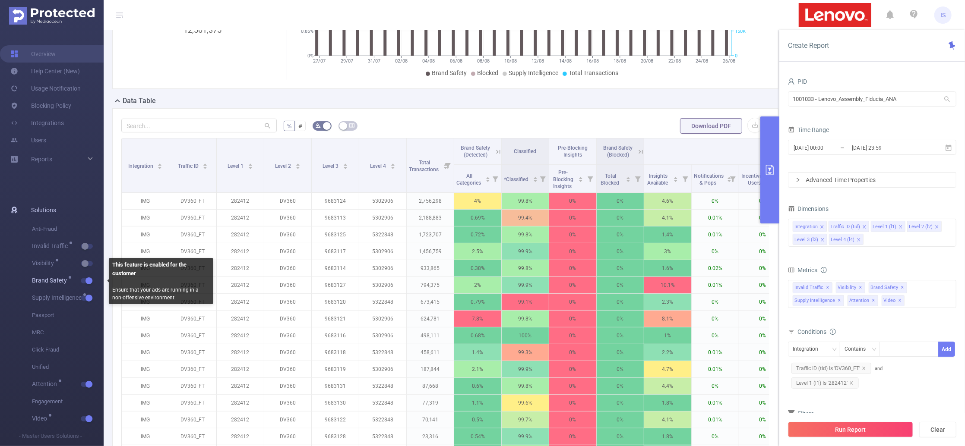
click at [88, 282] on button "button" at bounding box center [87, 280] width 12 height 5
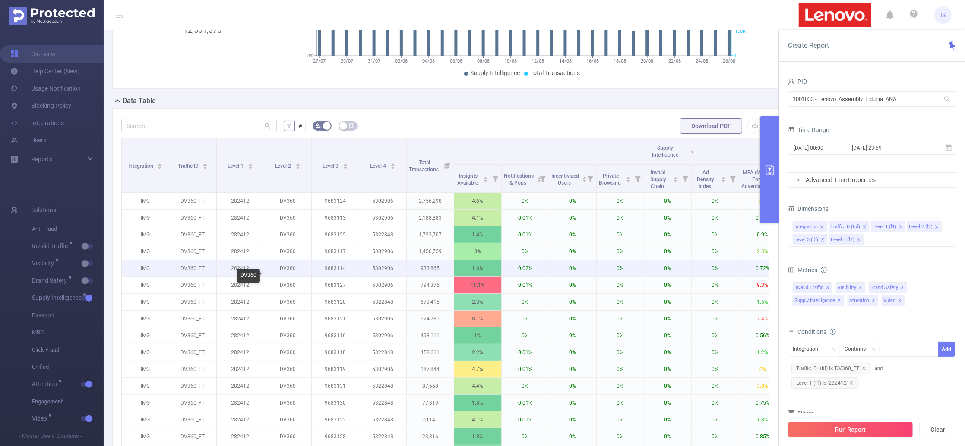
scroll to position [193, 0]
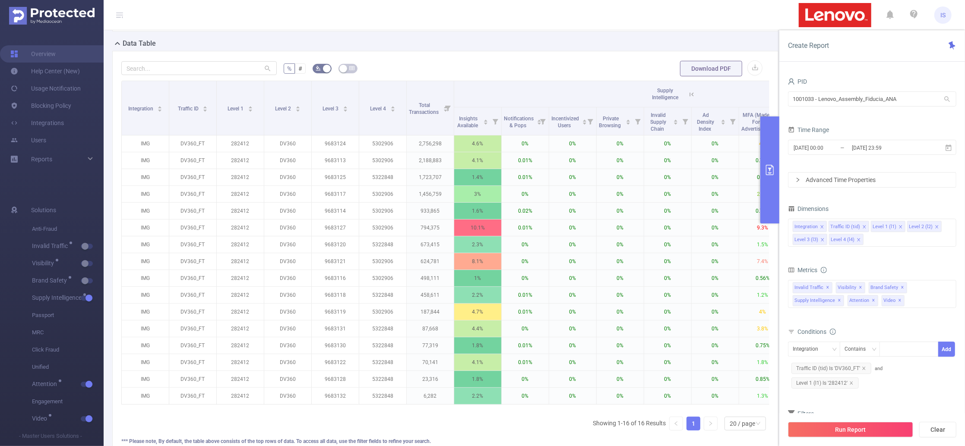
click at [694, 98] on icon at bounding box center [692, 95] width 8 height 8
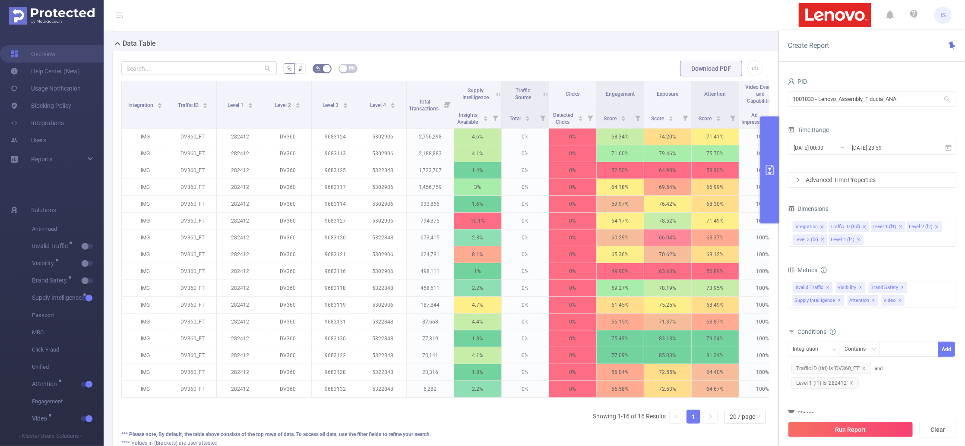
click at [694, 101] on th "Attention" at bounding box center [714, 94] width 47 height 26
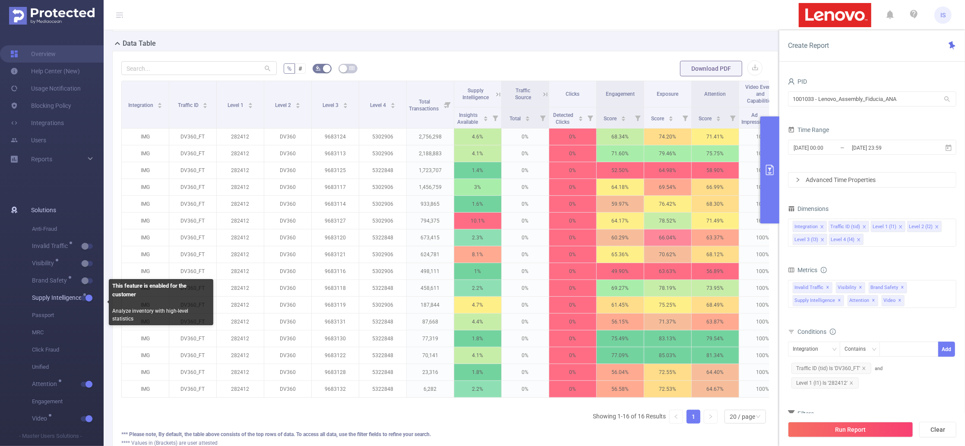
click at [89, 298] on button "button" at bounding box center [87, 298] width 12 height 5
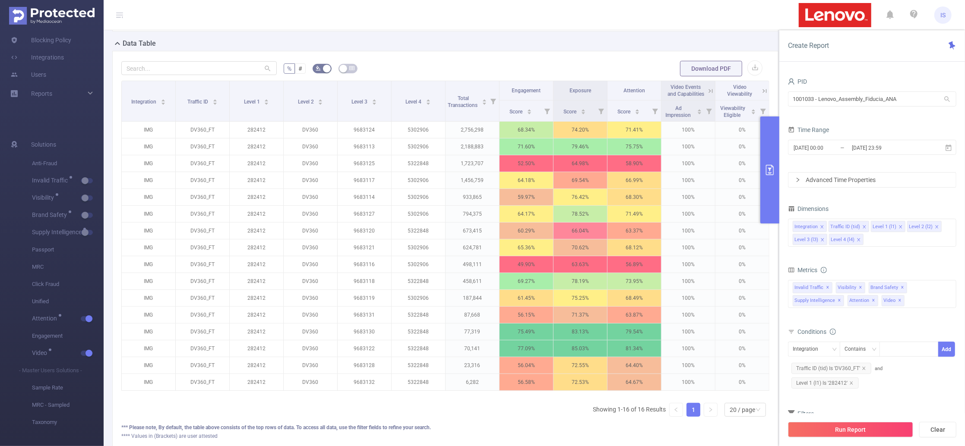
scroll to position [0, 1]
click at [705, 95] on icon at bounding box center [709, 91] width 8 height 8
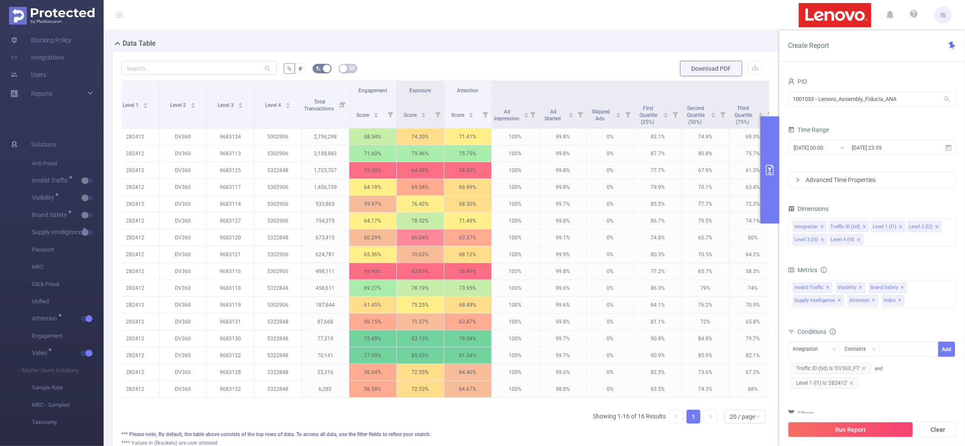
scroll to position [0, 92]
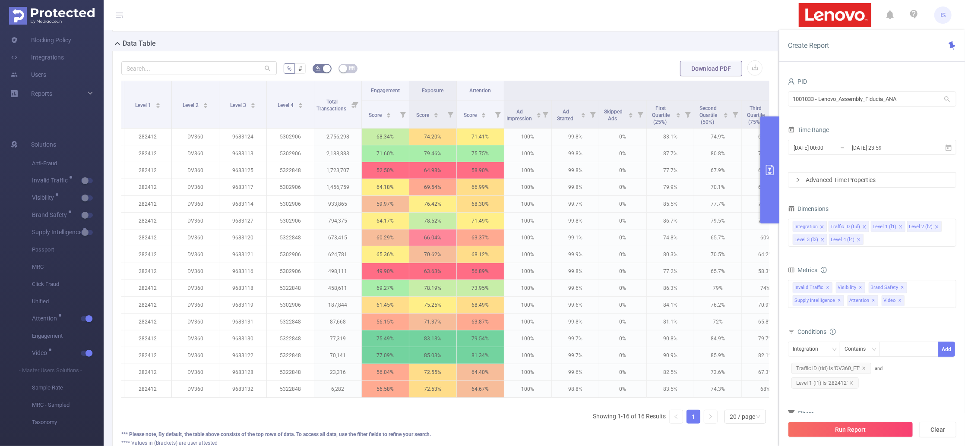
click at [858, 238] on icon "icon: close" at bounding box center [858, 240] width 4 height 4
click at [824, 243] on span at bounding box center [822, 239] width 4 height 9
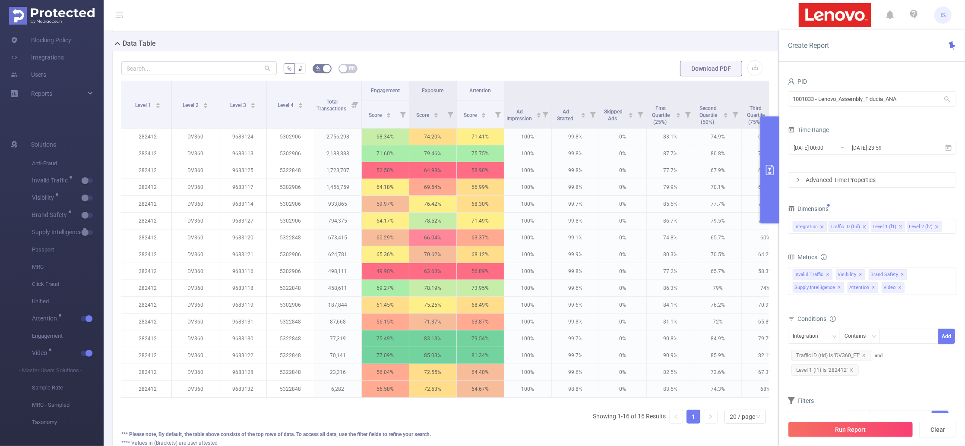
click at [944, 229] on input at bounding box center [945, 226] width 4 height 11
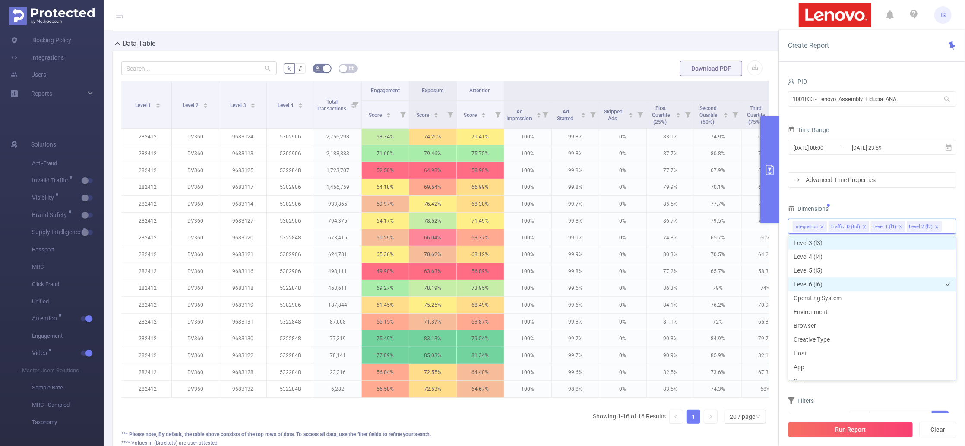
scroll to position [115, 0]
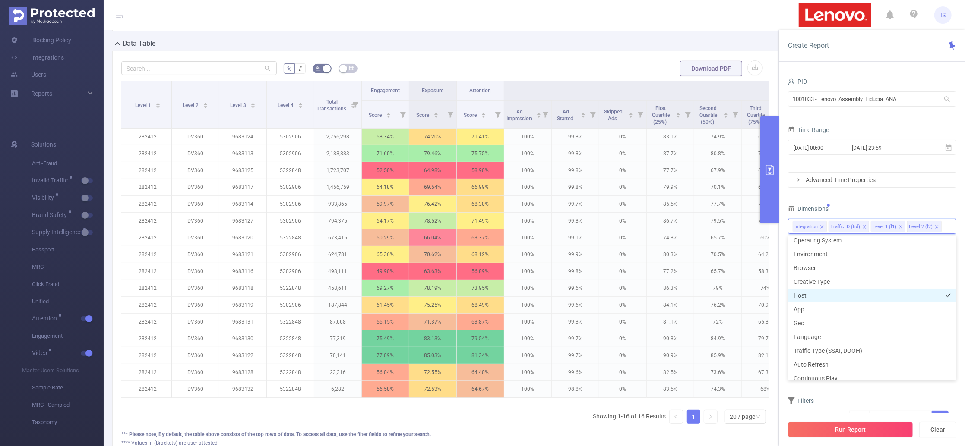
click at [812, 296] on li "Host" at bounding box center [871, 296] width 167 height 14
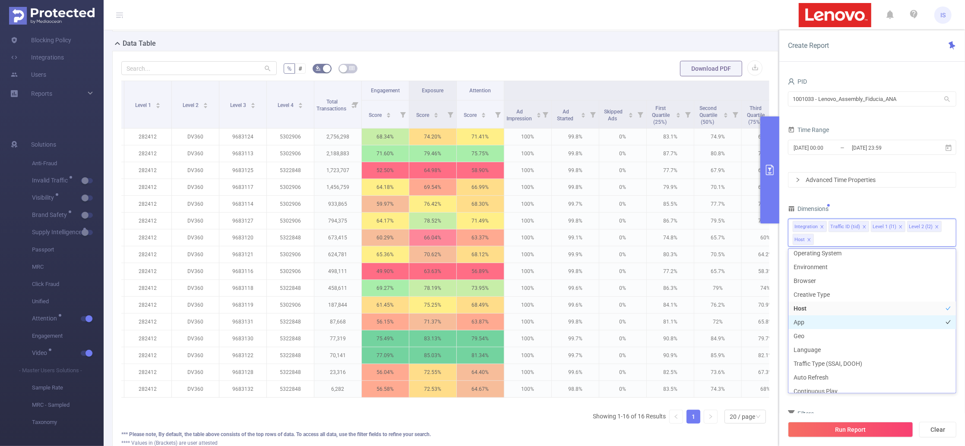
click at [816, 319] on li "App" at bounding box center [871, 323] width 167 height 14
click at [846, 433] on button "Run Report" at bounding box center [850, 430] width 125 height 16
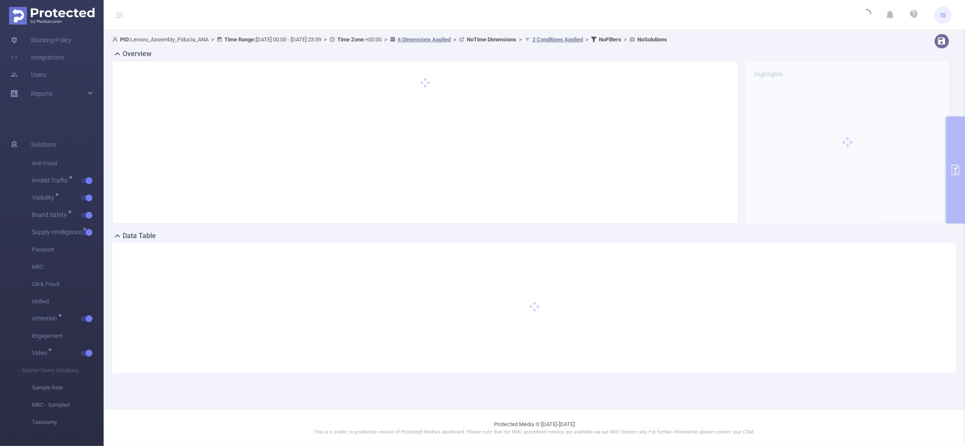
scroll to position [0, 0]
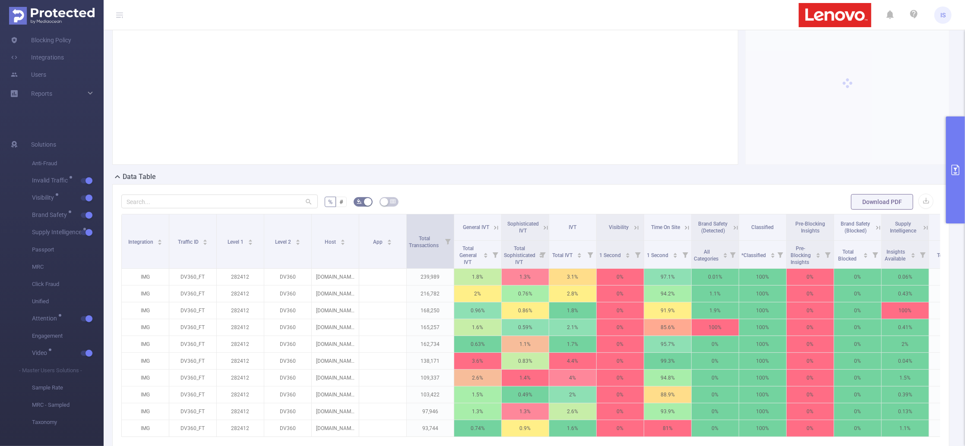
scroll to position [115, 0]
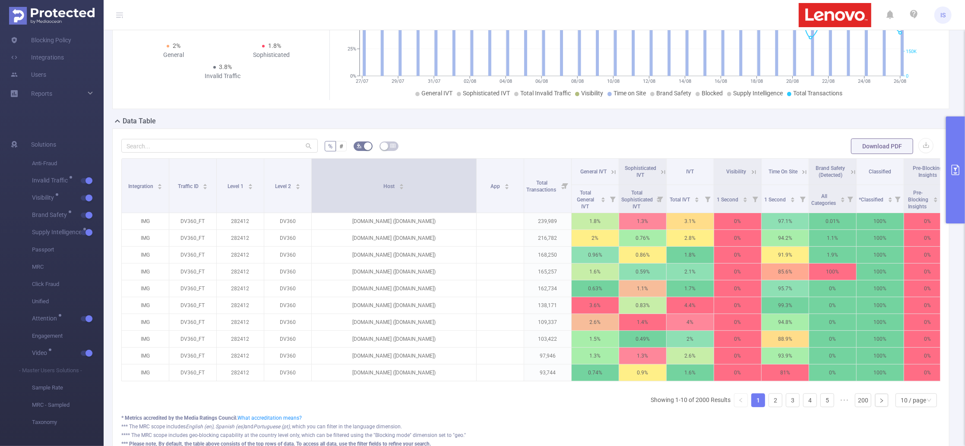
drag, startPoint x: 357, startPoint y: 197, endPoint x: 474, endPoint y: 185, distance: 118.0
click at [474, 185] on span at bounding box center [476, 186] width 4 height 54
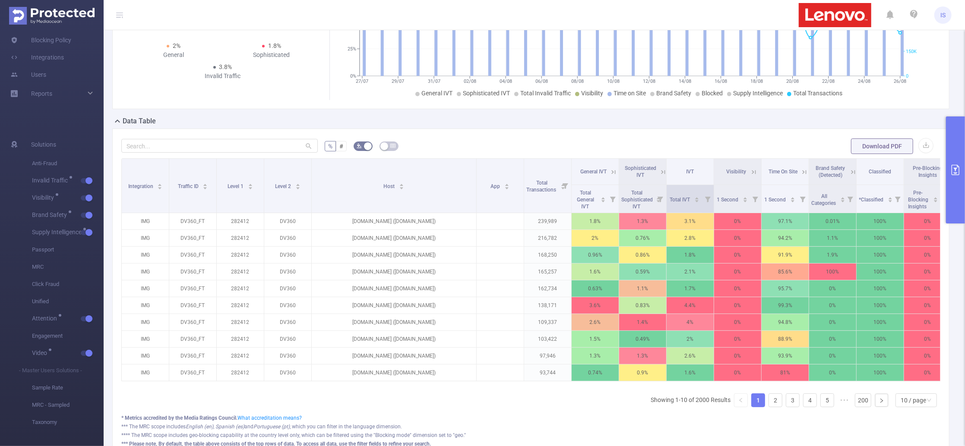
click at [707, 200] on icon at bounding box center [708, 200] width 6 height 6
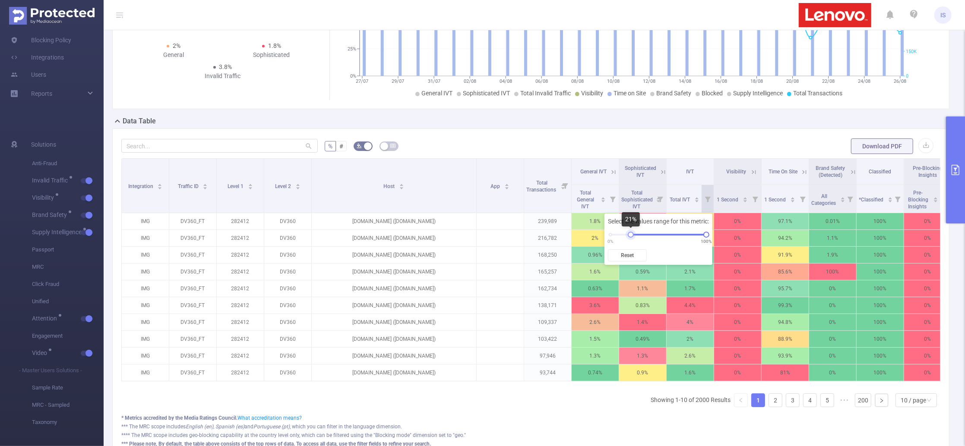
drag, startPoint x: 609, startPoint y: 237, endPoint x: 630, endPoint y: 234, distance: 20.5
click at [630, 234] on div at bounding box center [631, 235] width 6 height 6
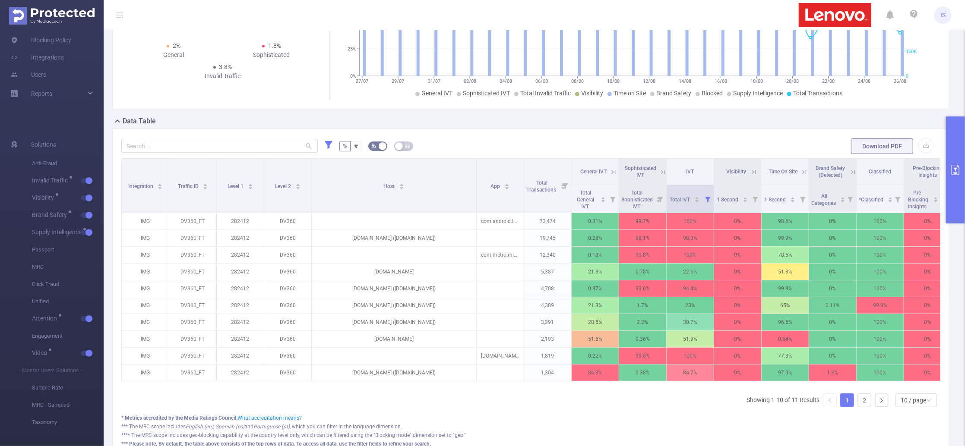
click at [706, 199] on icon at bounding box center [708, 200] width 6 height 6
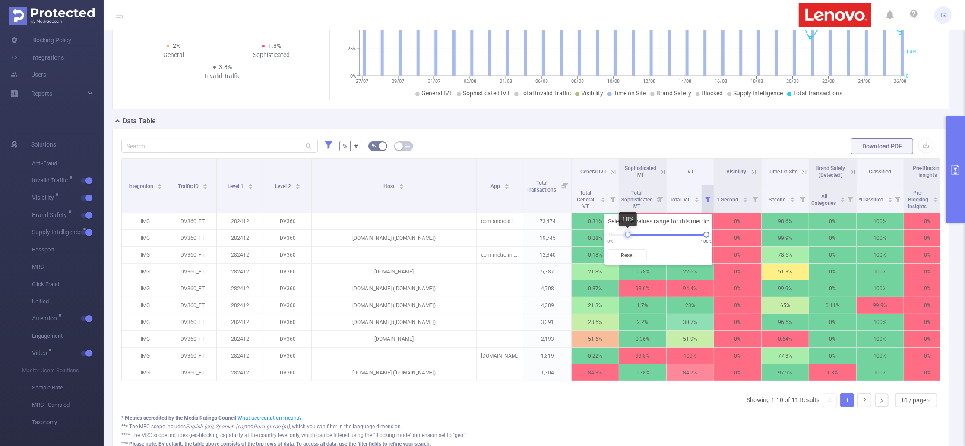
click at [628, 236] on div at bounding box center [628, 235] width 6 height 6
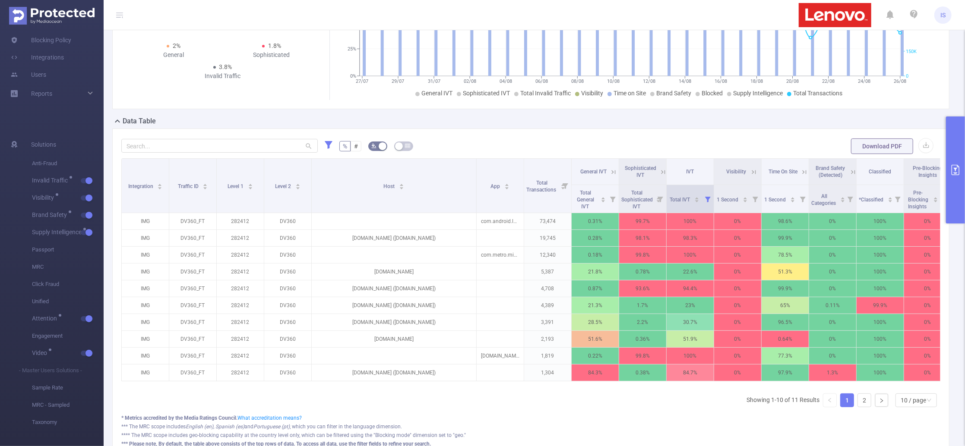
click at [705, 200] on icon at bounding box center [708, 200] width 6 height 6
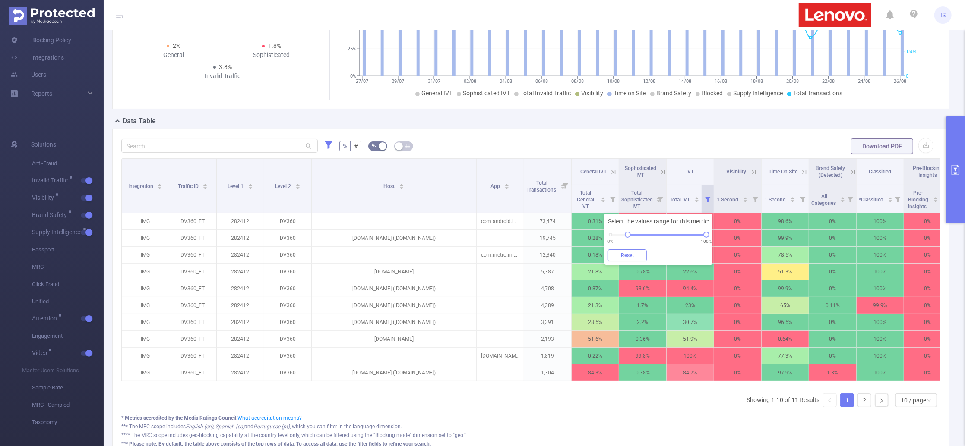
click at [627, 252] on button "Reset" at bounding box center [627, 255] width 39 height 12
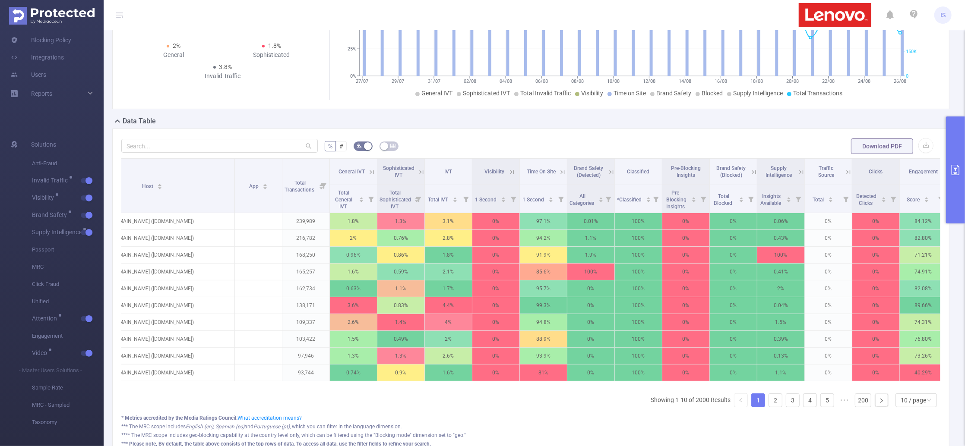
scroll to position [0, 243]
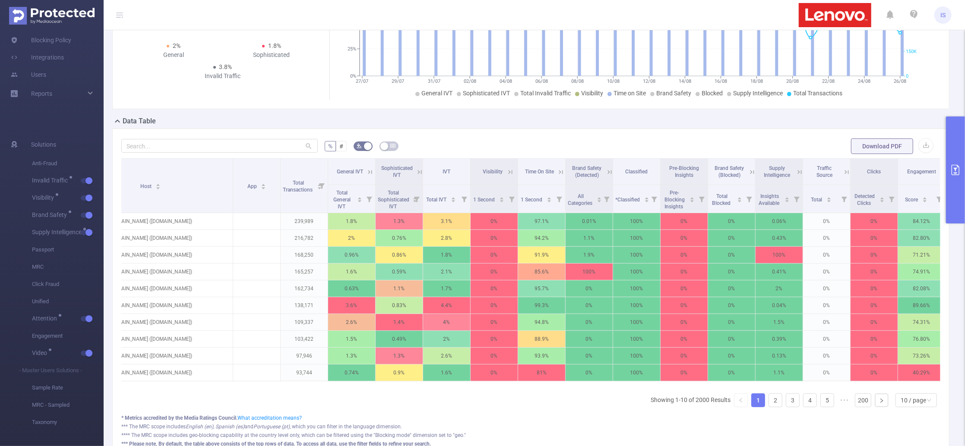
click at [801, 172] on icon at bounding box center [799, 172] width 4 height 4
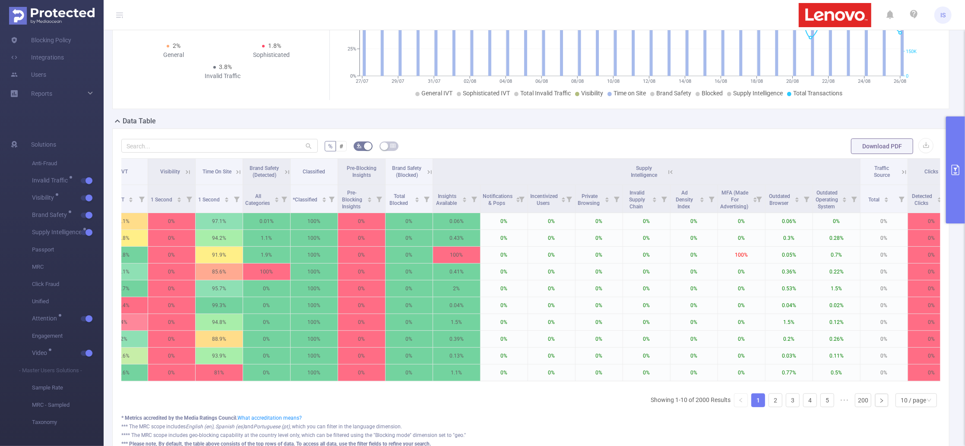
scroll to position [0, 599]
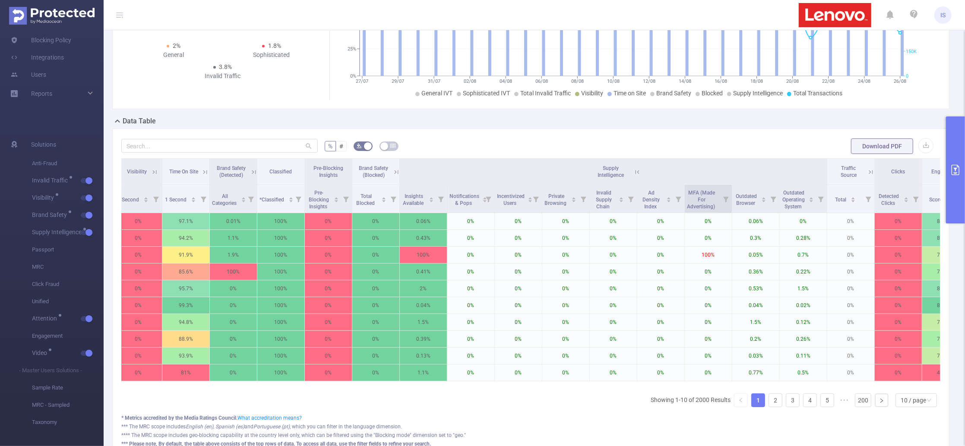
click at [729, 198] on span at bounding box center [731, 199] width 4 height 28
click at [726, 198] on icon at bounding box center [726, 200] width 6 height 6
drag, startPoint x: 631, startPoint y: 234, endPoint x: 642, endPoint y: 234, distance: 11.7
click at [642, 234] on div at bounding box center [641, 235] width 6 height 6
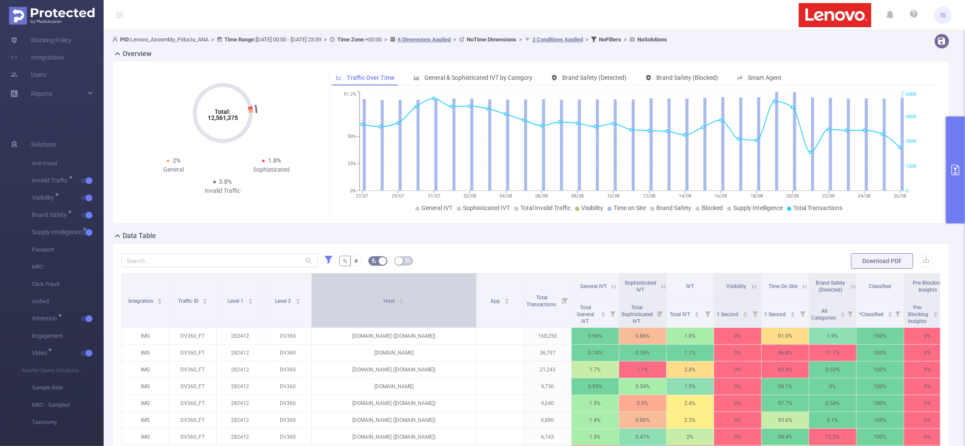
scroll to position [115, 0]
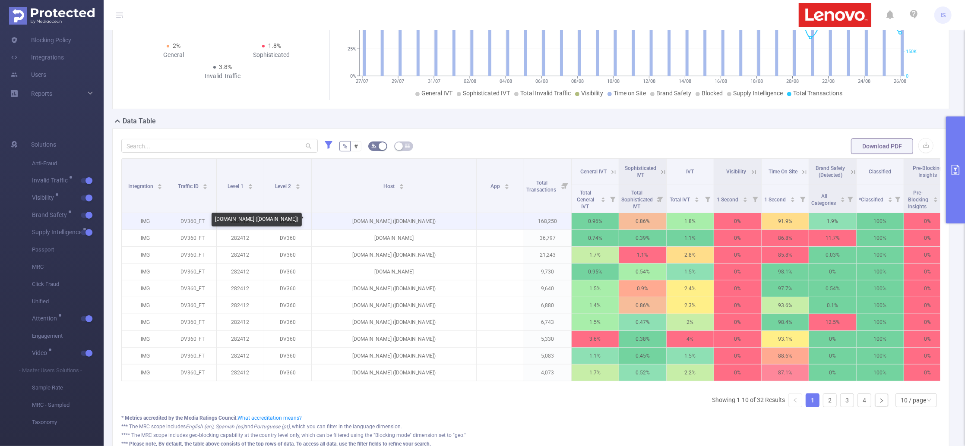
drag, startPoint x: 407, startPoint y: 221, endPoint x: 437, endPoint y: 219, distance: 29.4
click at [437, 219] on p "imasdk.googleapis.com (en.aubtu.biz)" at bounding box center [394, 221] width 164 height 16
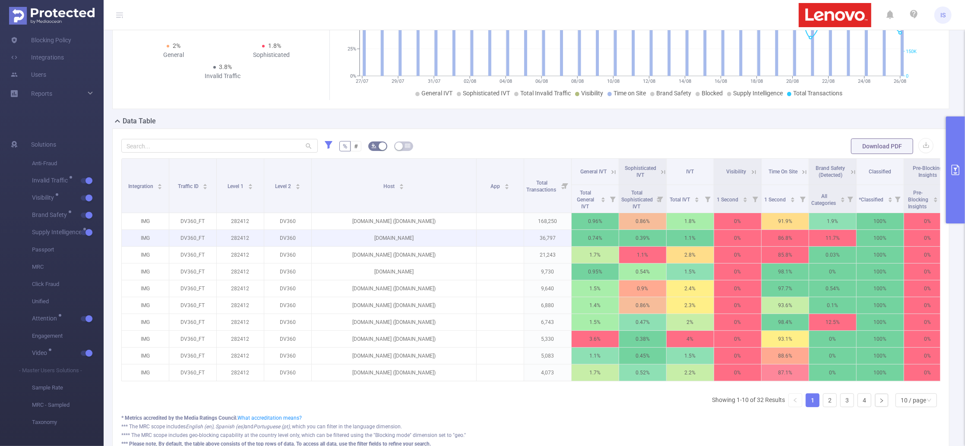
copy p "en.aubtu.biz"
click at [960, 183] on button "primary" at bounding box center [955, 170] width 19 height 107
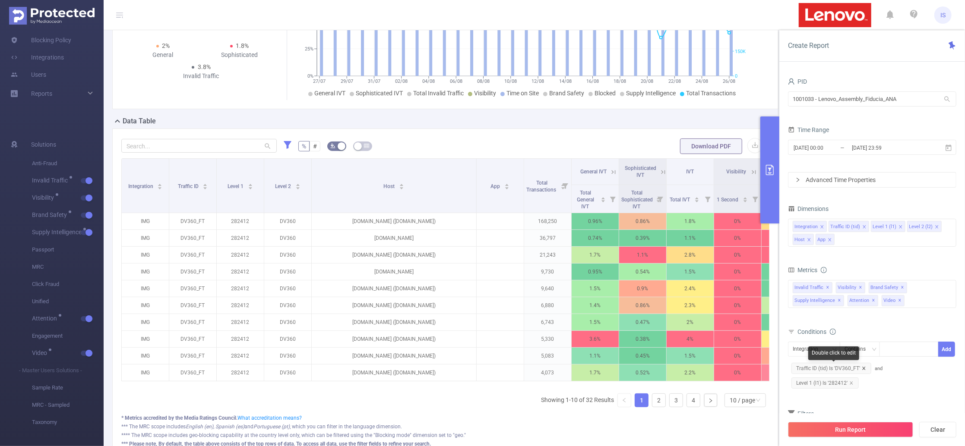
click at [865, 369] on icon "icon: close" at bounding box center [864, 368] width 4 height 4
click at [850, 368] on icon "icon: close" at bounding box center [851, 368] width 4 height 4
click at [830, 241] on icon "icon: close" at bounding box center [829, 240] width 4 height 4
click at [808, 241] on icon "icon: close" at bounding box center [808, 239] width 3 height 3
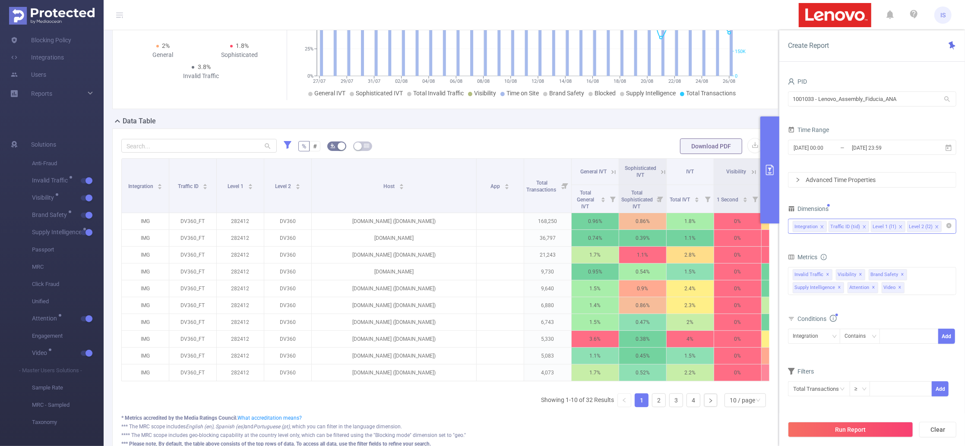
click at [940, 229] on div "Integration Traffic ID (tid) Level 1 (l1) Level 2 (l2)" at bounding box center [871, 226] width 159 height 14
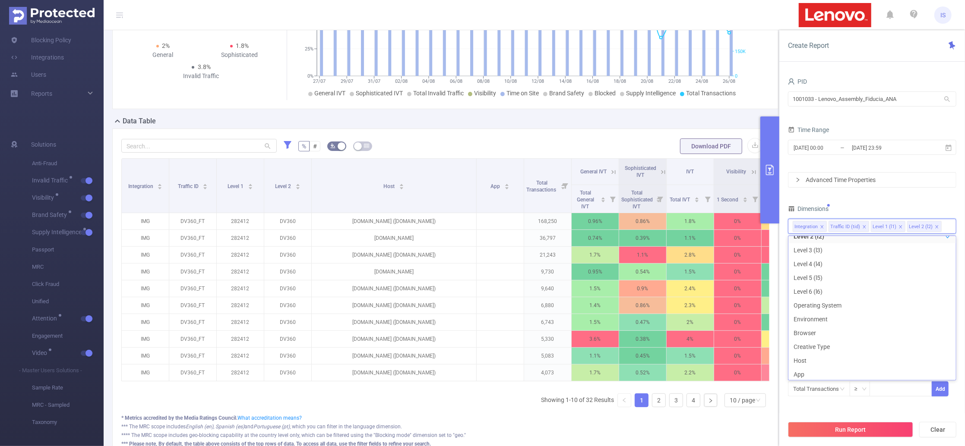
scroll to position [45, 0]
click at [829, 322] on li "Environment" at bounding box center [871, 324] width 167 height 14
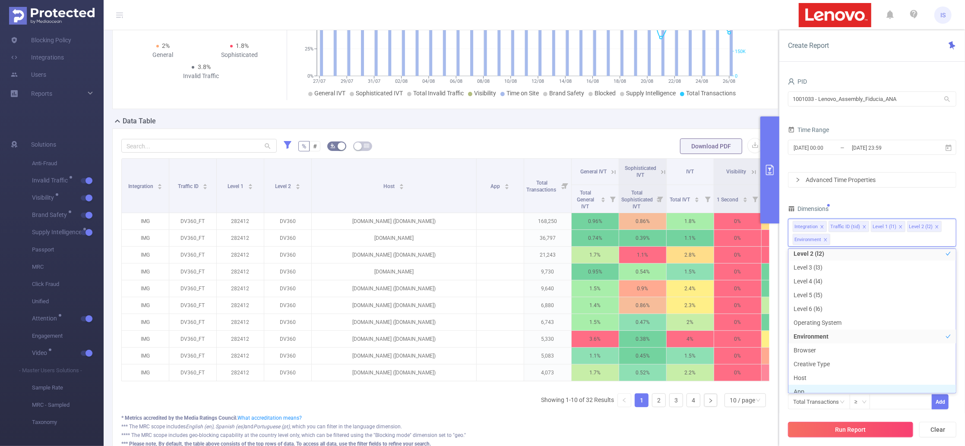
scroll to position [51, 0]
click at [851, 431] on button "Run Report" at bounding box center [850, 430] width 125 height 16
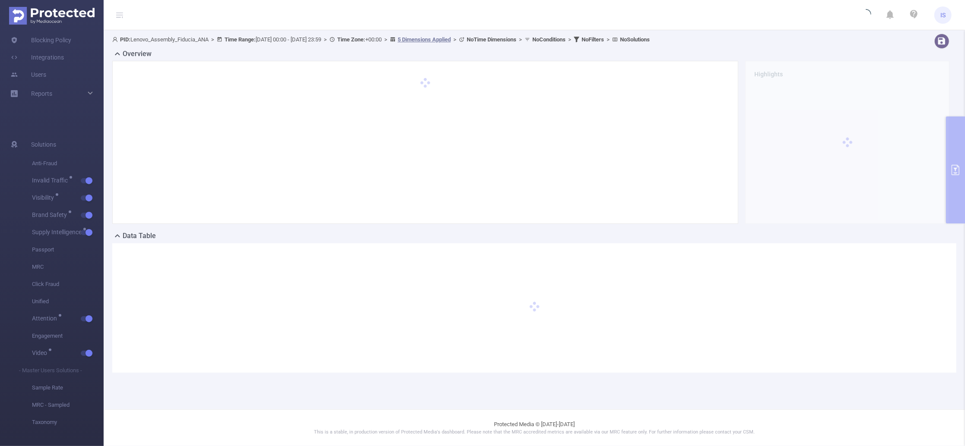
scroll to position [0, 0]
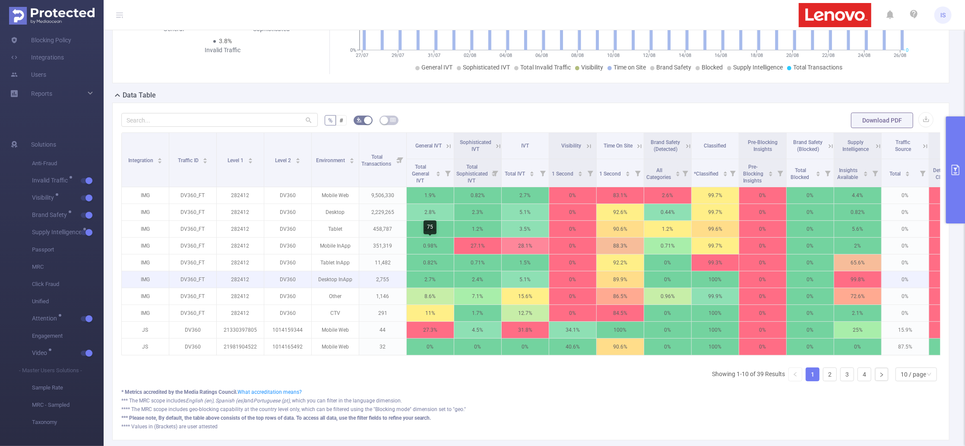
scroll to position [115, 0]
